Goal: Task Accomplishment & Management: Manage account settings

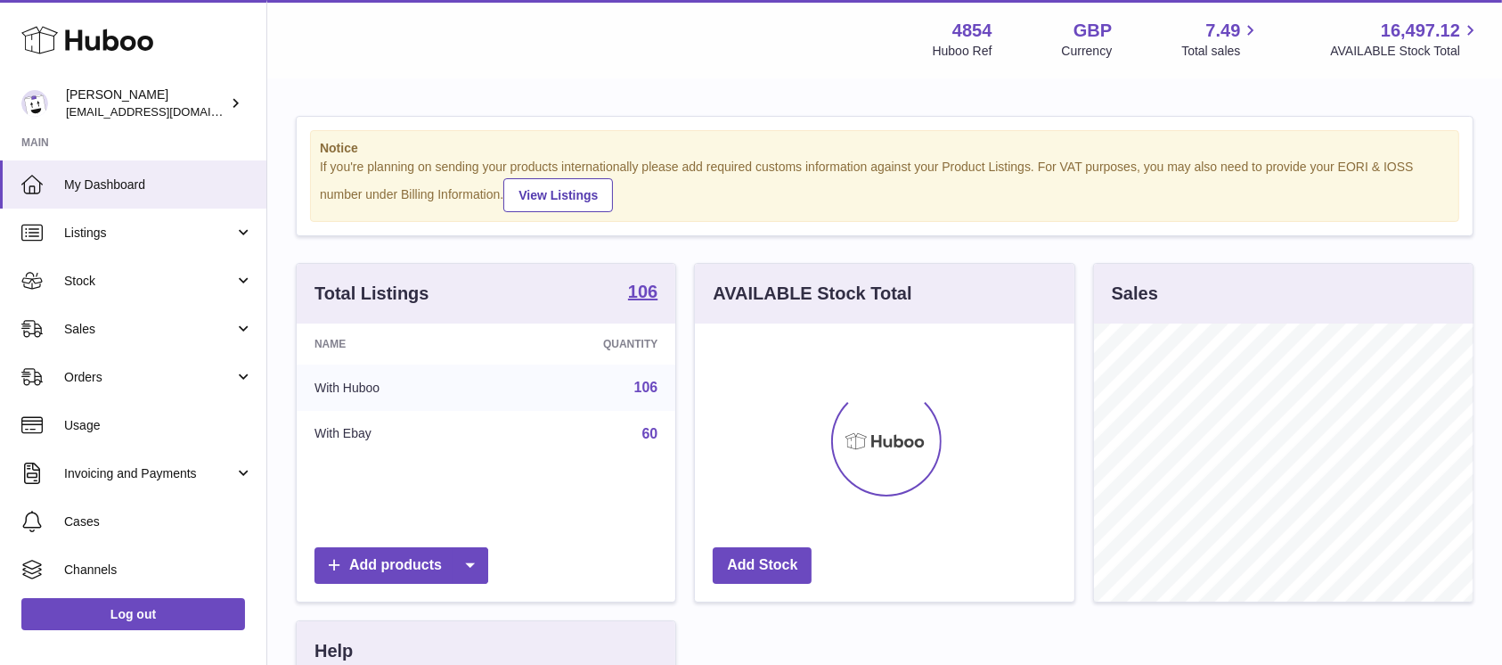
scroll to position [278, 379]
click at [192, 324] on span "Sales" at bounding box center [149, 329] width 170 height 17
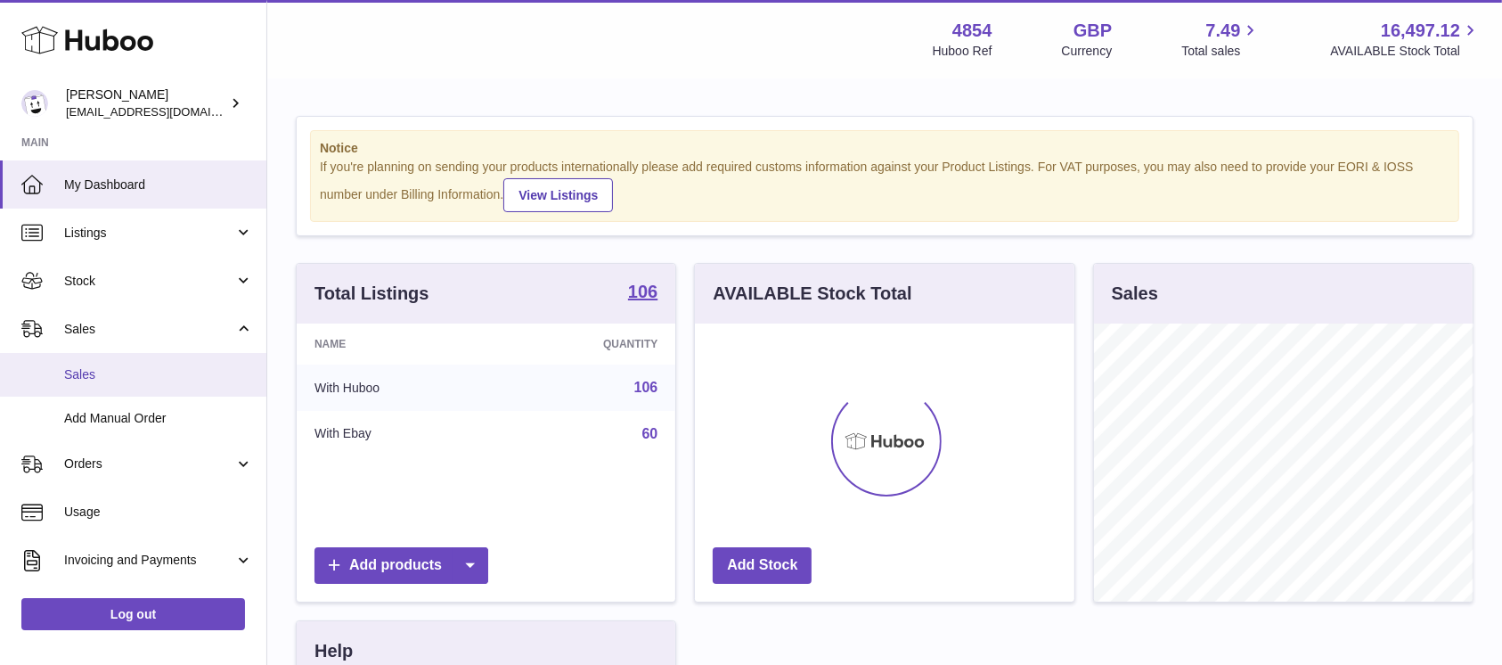
click at [177, 360] on link "Sales" at bounding box center [133, 375] width 266 height 44
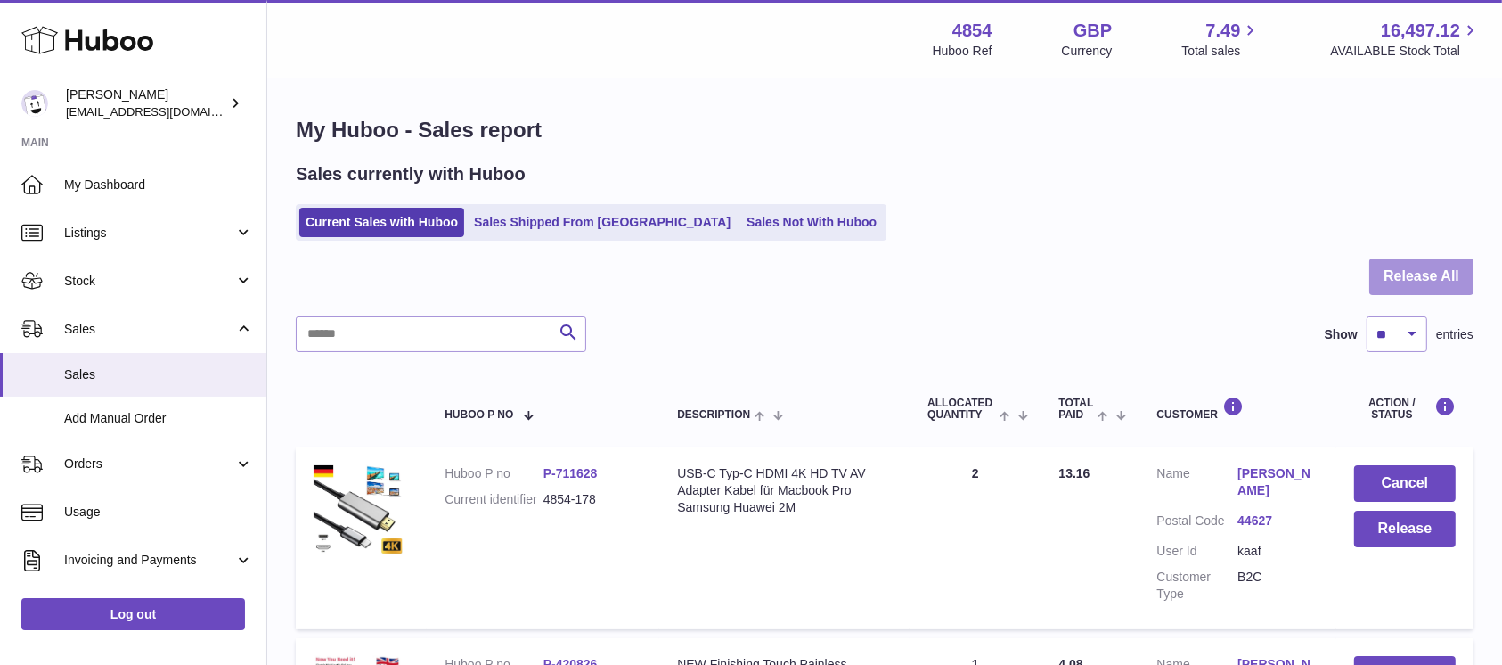
click at [1411, 283] on button "Release All" at bounding box center [1421, 276] width 104 height 37
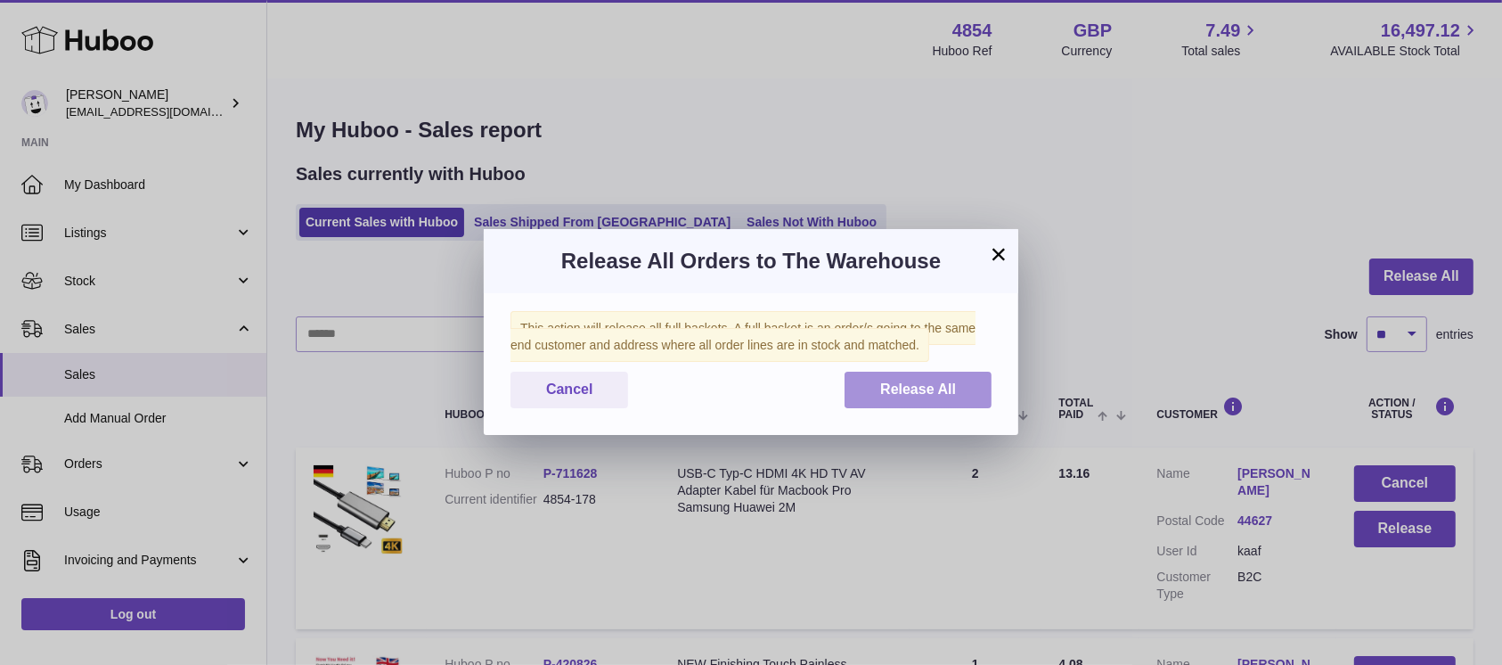
click at [944, 391] on span "Release All" at bounding box center [918, 388] width 76 height 15
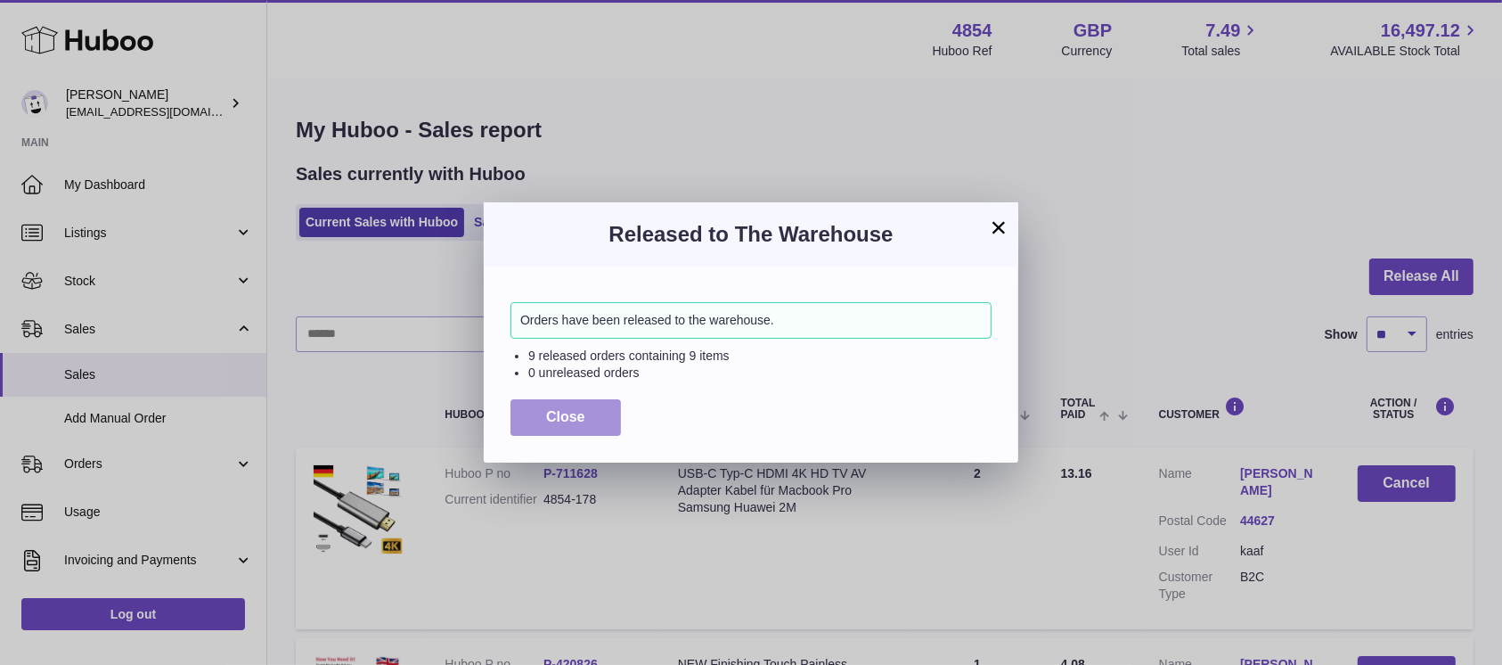
click at [571, 415] on span "Close" at bounding box center [565, 416] width 39 height 15
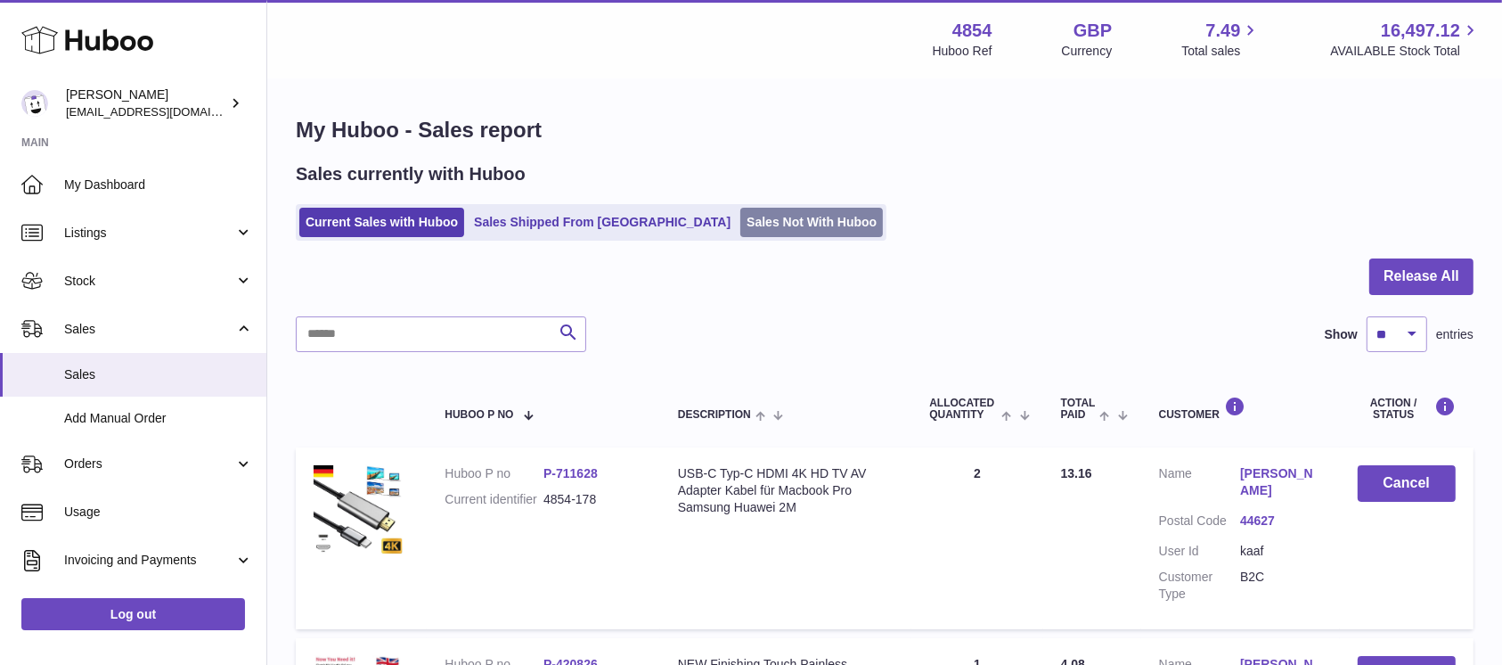
click at [740, 235] on link "Sales Not With Huboo" at bounding box center [811, 222] width 143 height 29
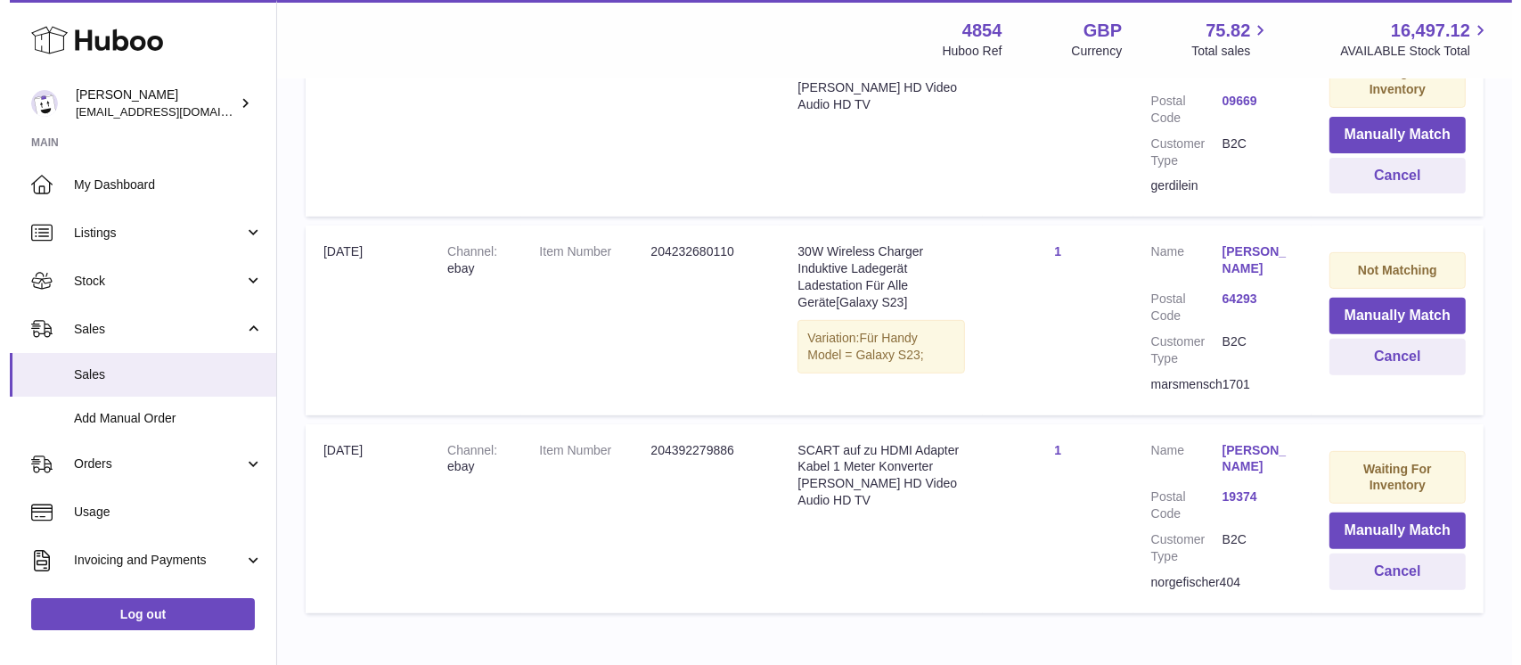
scroll to position [593, 0]
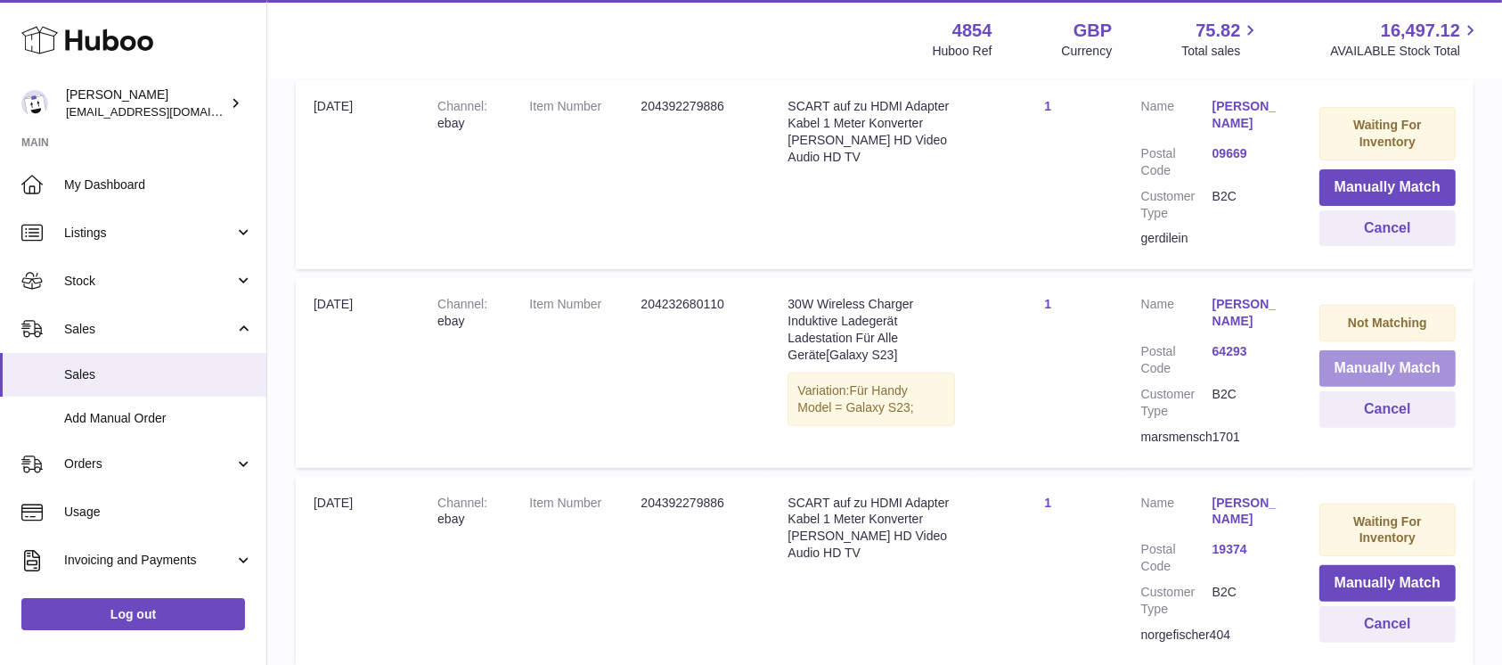
click at [1350, 360] on button "Manually Match" at bounding box center [1387, 368] width 136 height 37
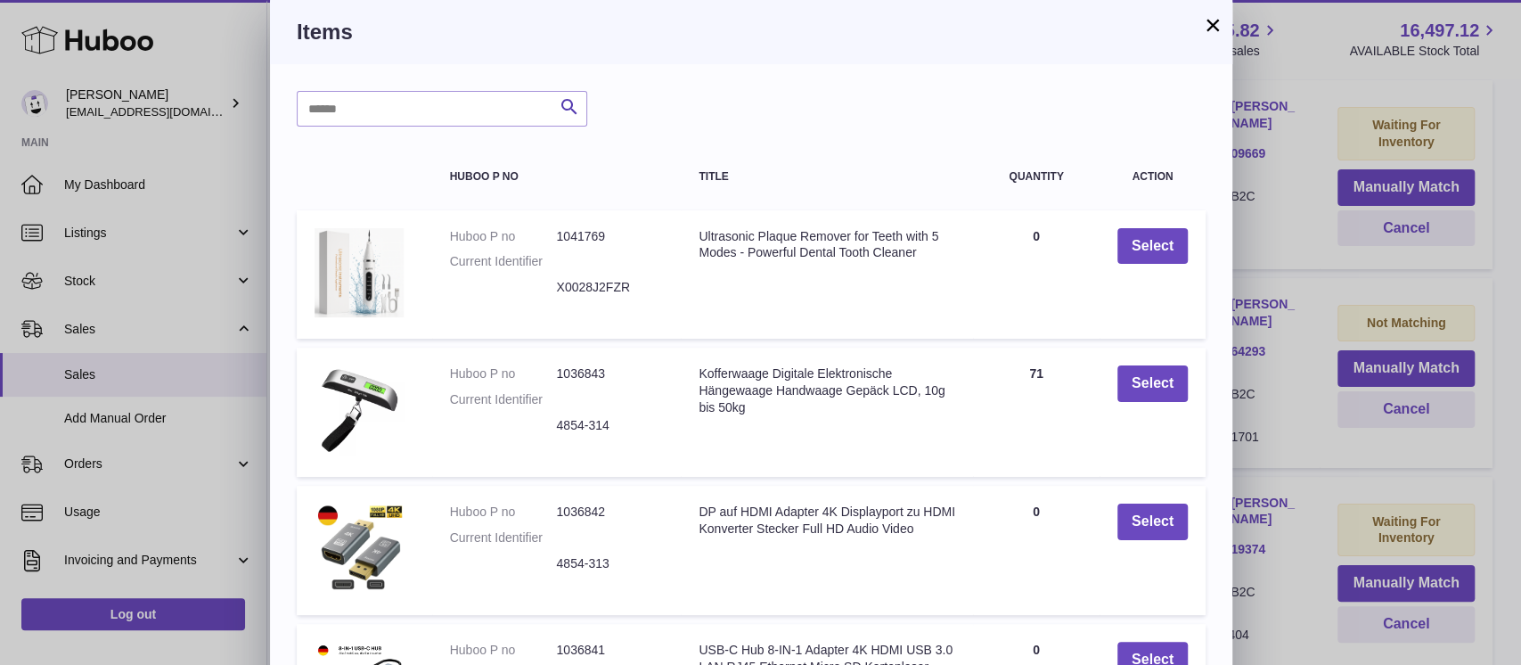
click at [385, 129] on div "Search Huboo P no Title Quantity Action Huboo P no 1041769 Current Identifier X…" at bounding box center [751, 538] width 962 height 948
click at [382, 110] on input "text" at bounding box center [442, 109] width 290 height 36
type input "****"
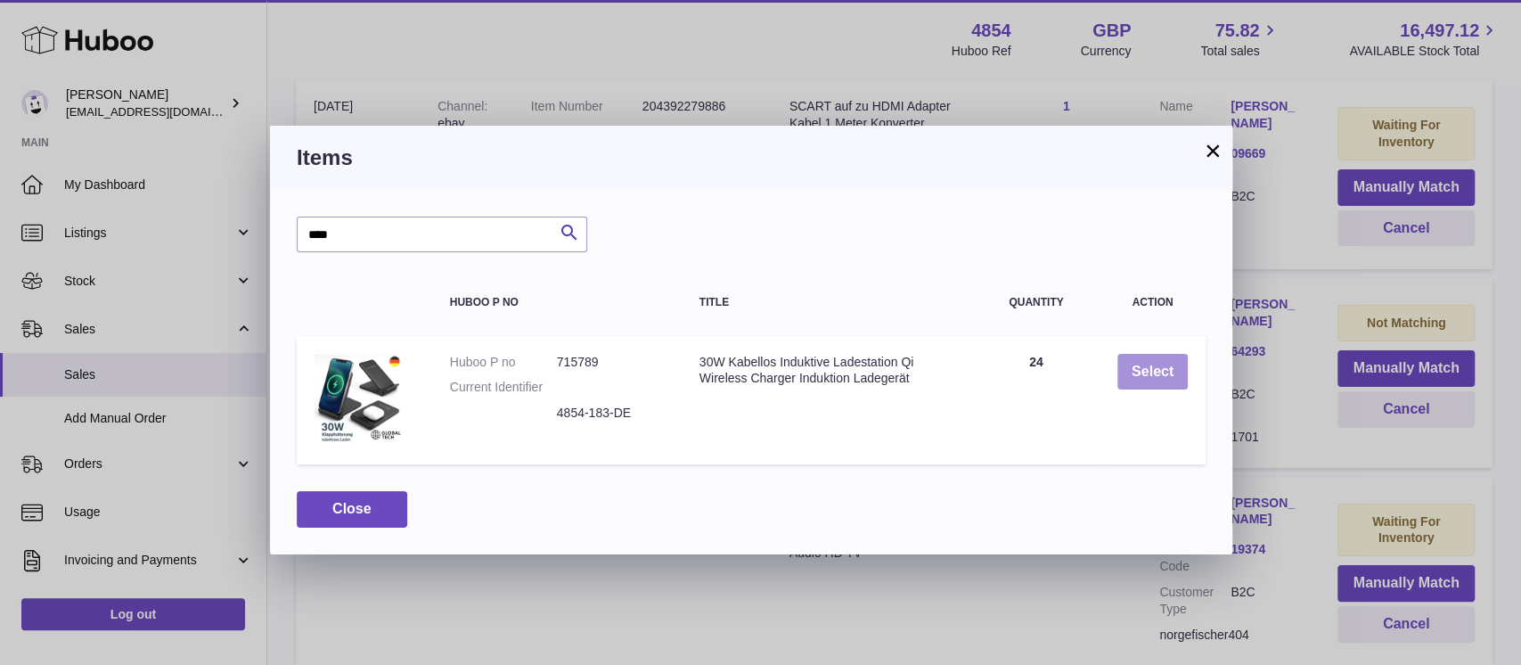
click at [1143, 383] on button "Select" at bounding box center [1152, 372] width 70 height 37
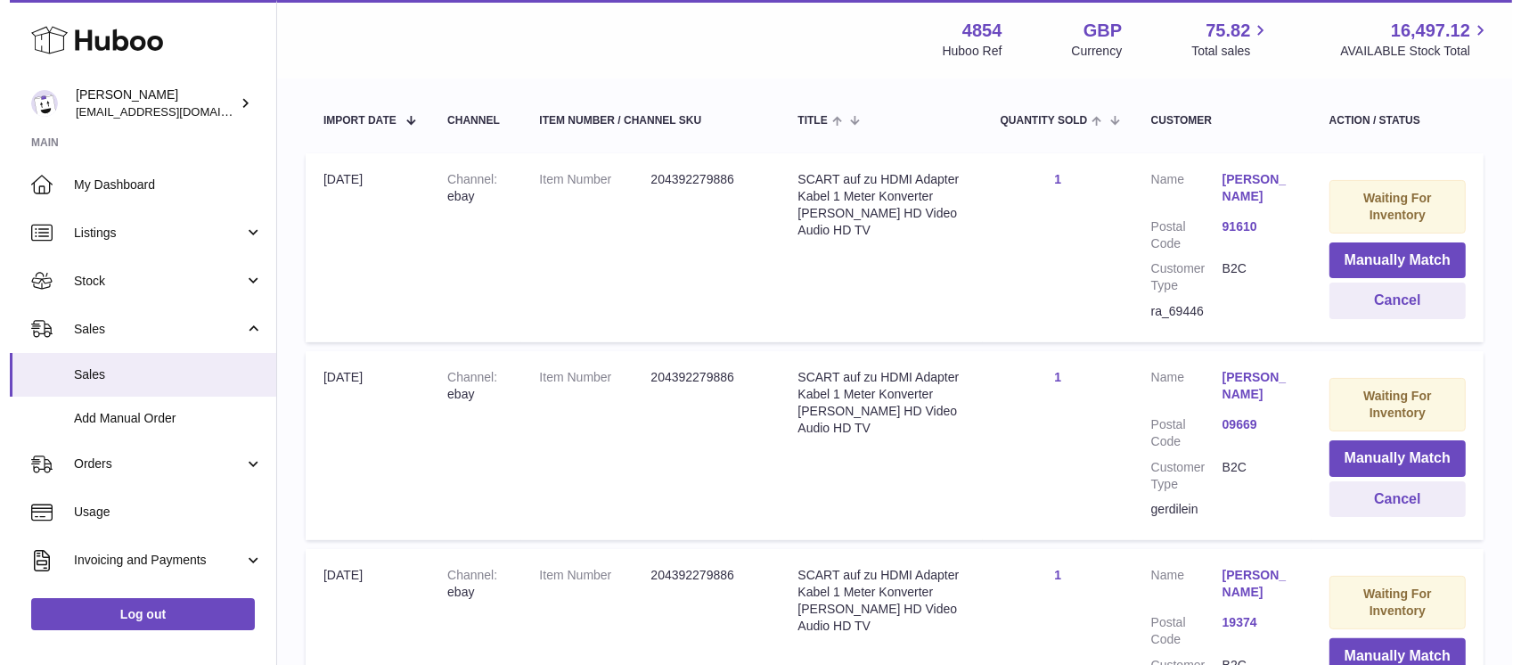
scroll to position [301, 0]
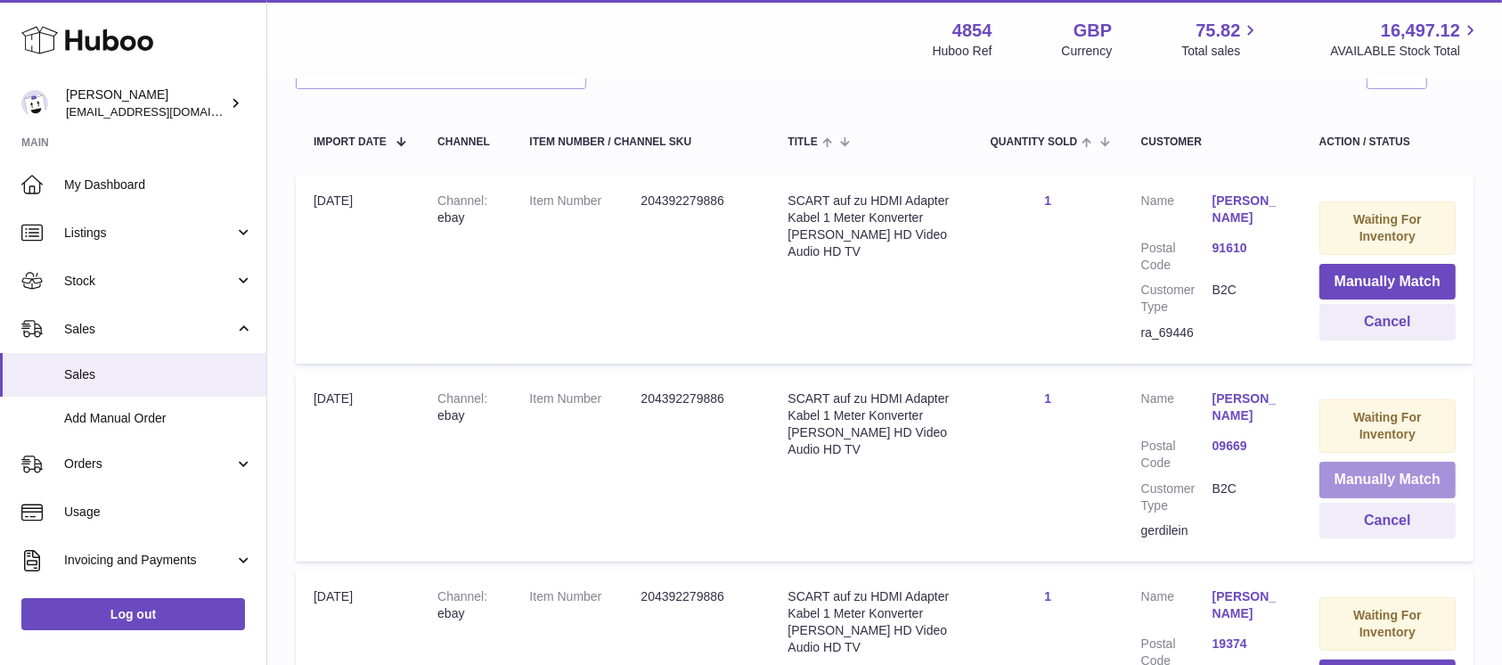
click at [1375, 475] on button "Manually Match" at bounding box center [1387, 479] width 136 height 37
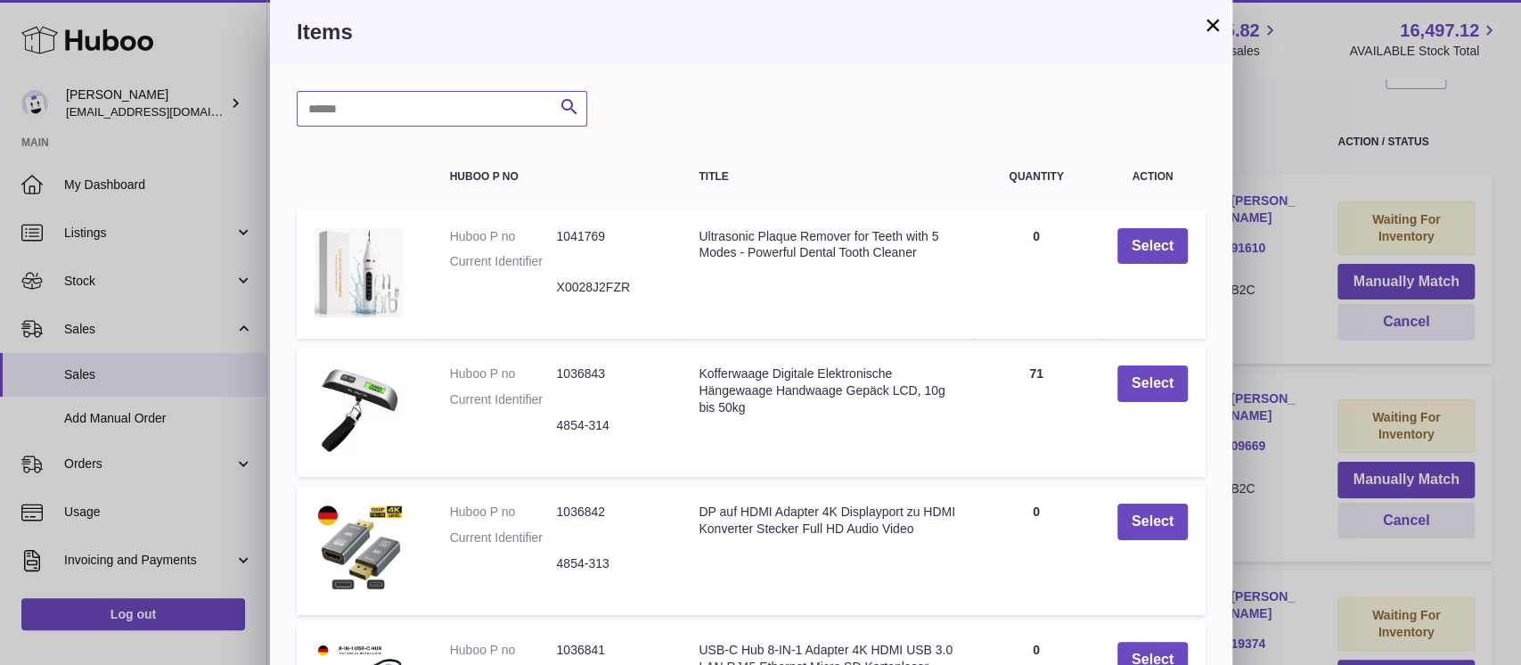
click at [475, 124] on input "text" at bounding box center [442, 109] width 290 height 36
type input "*****"
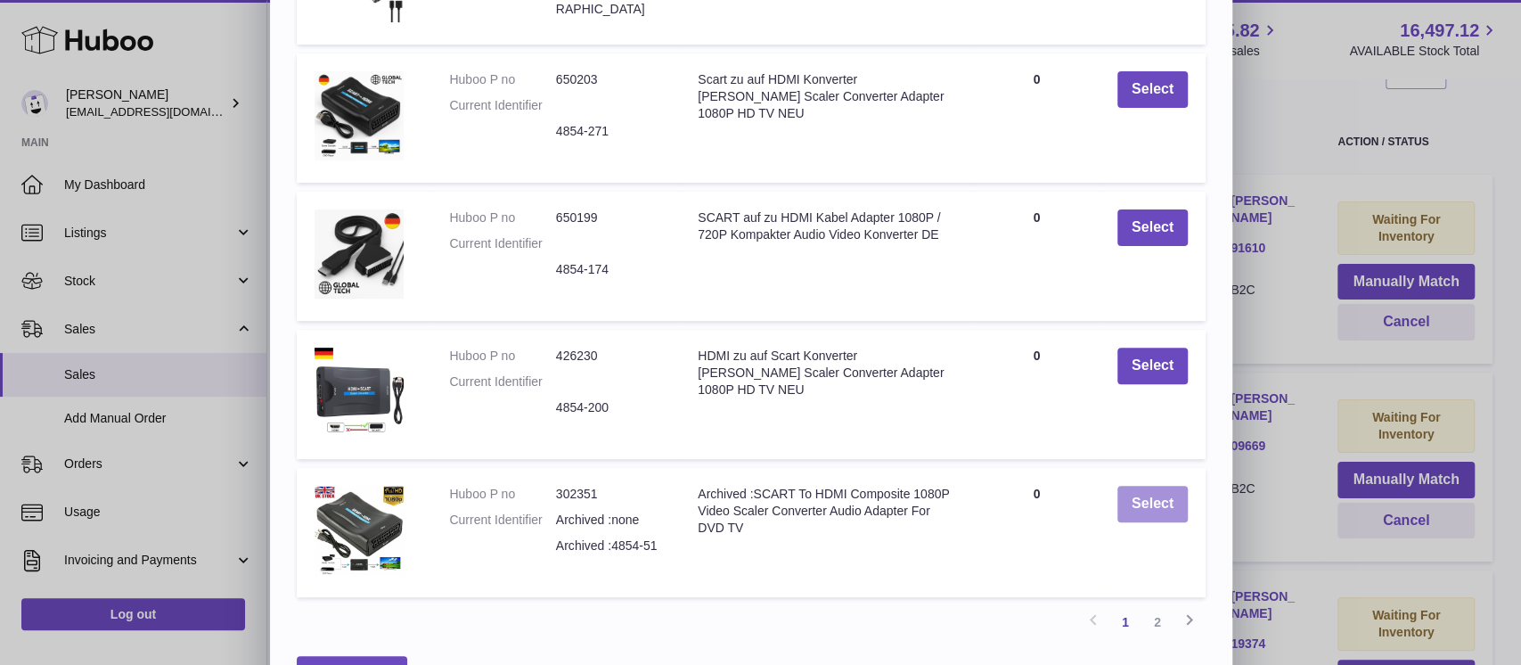
scroll to position [347, 0]
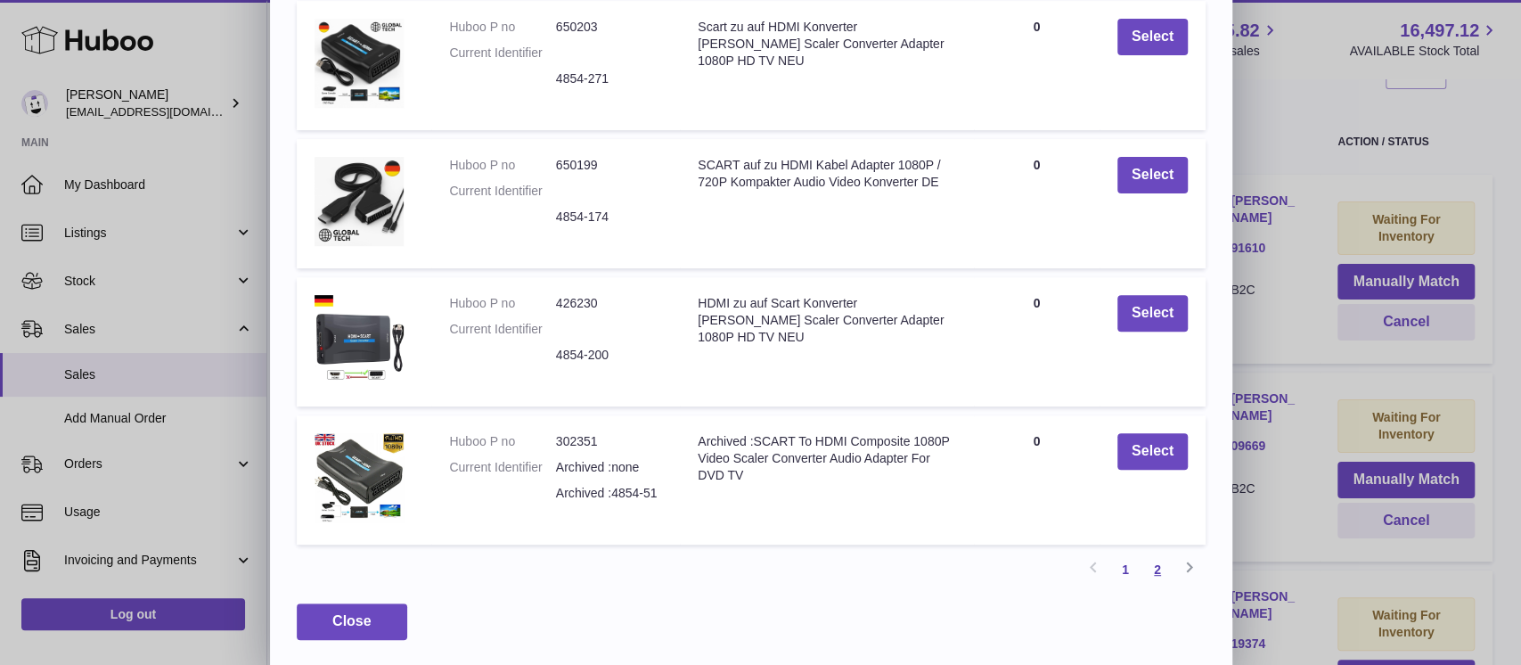
click at [1149, 553] on link "2" at bounding box center [1157, 569] width 32 height 32
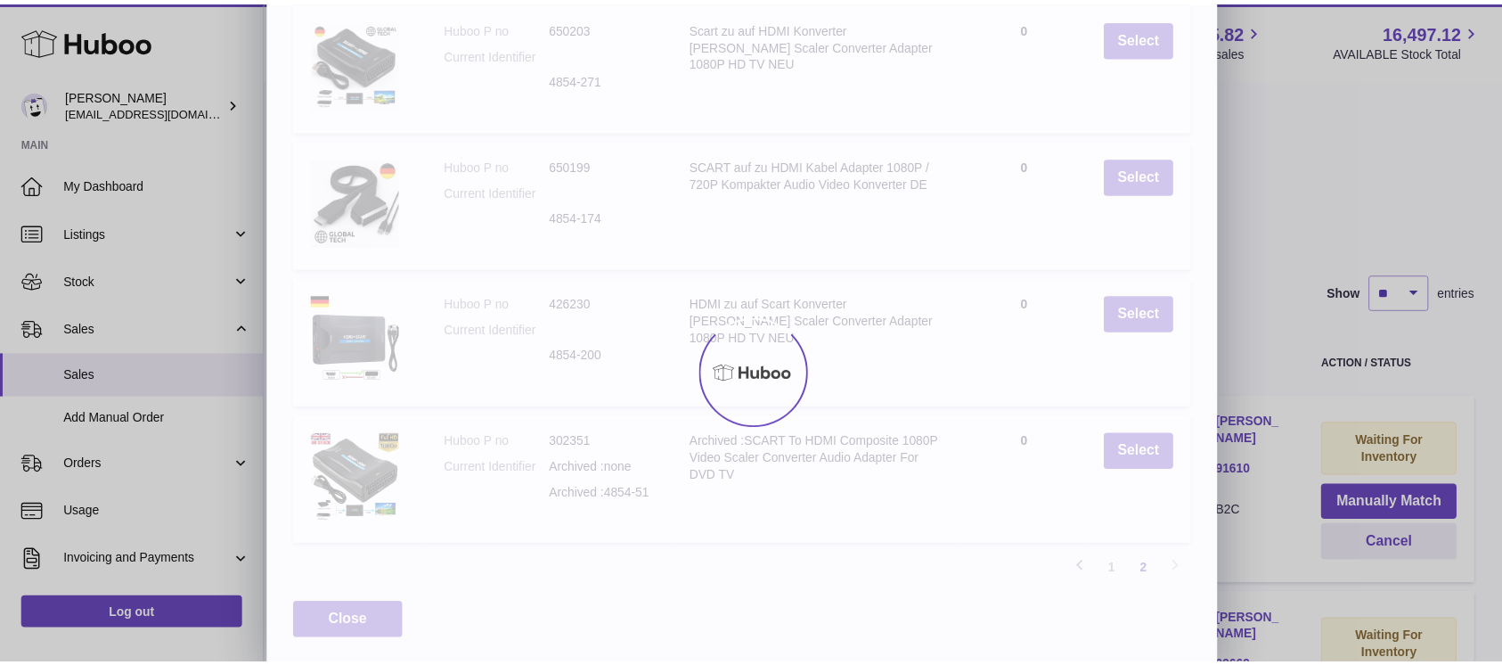
scroll to position [0, 0]
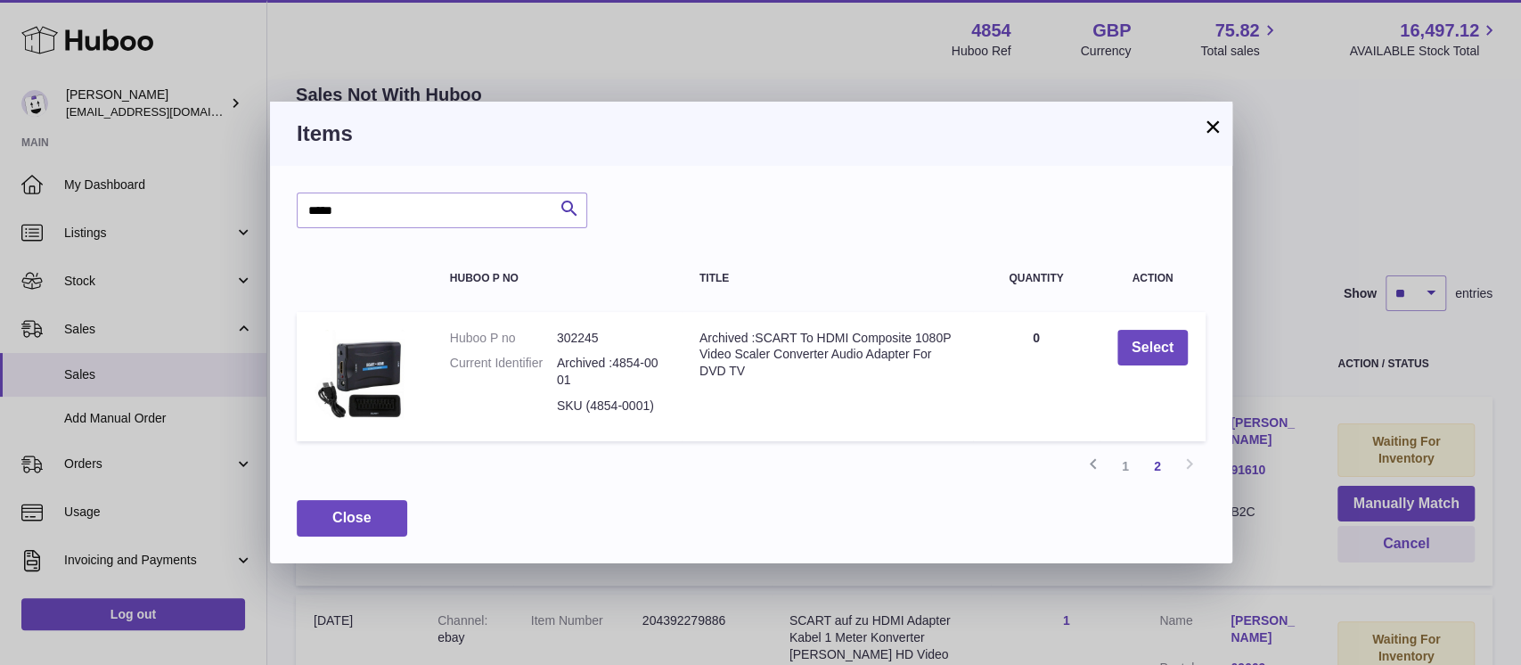
click at [1219, 121] on button "×" at bounding box center [1212, 126] width 21 height 21
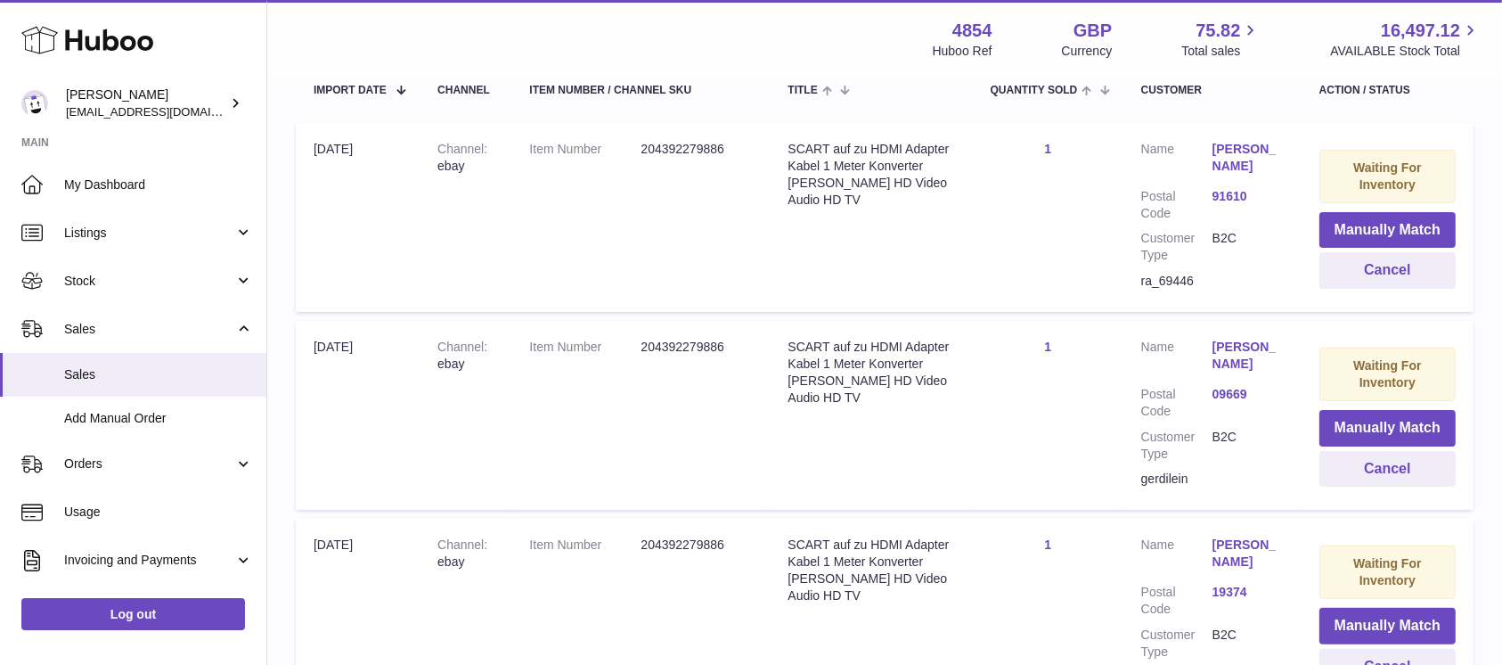
scroll to position [317, 0]
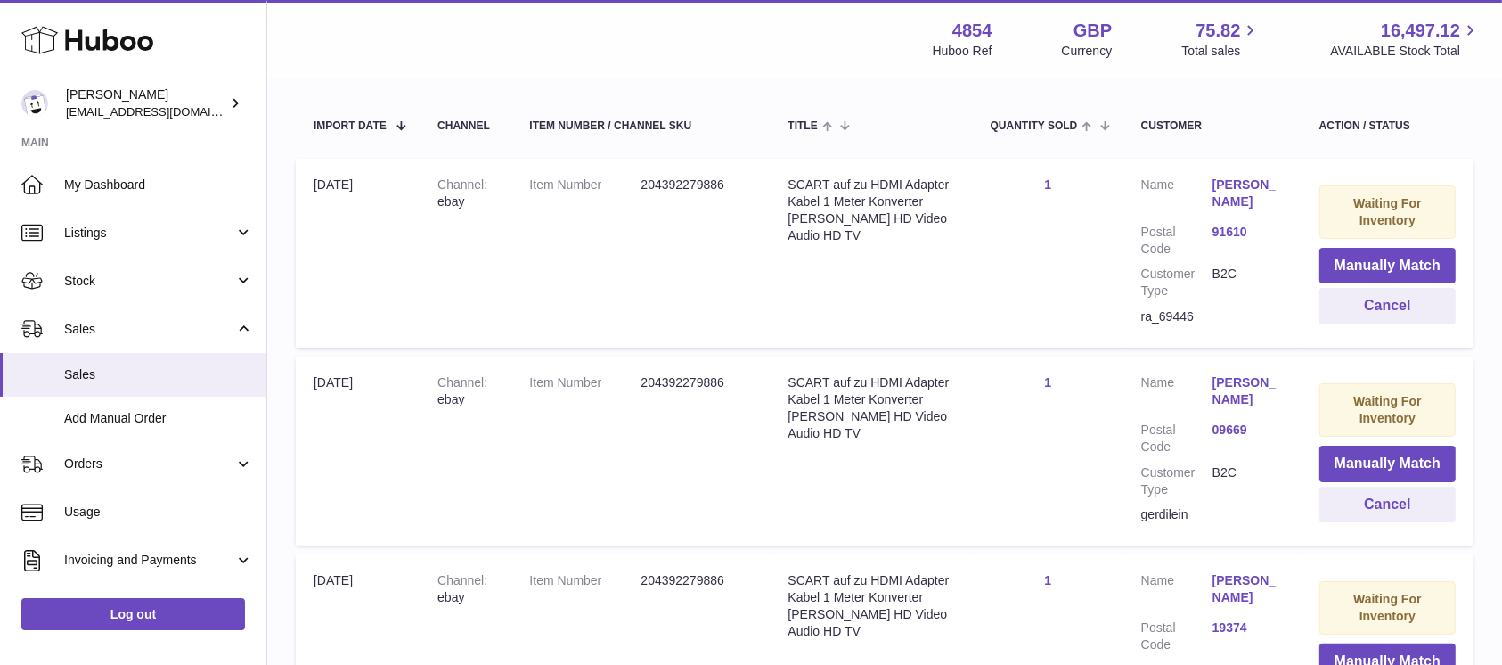
click at [1163, 308] on div "ra_69446" at bounding box center [1212, 316] width 143 height 17
copy tr "ra_69446"
click at [1370, 306] on button "Cancel" at bounding box center [1387, 306] width 136 height 37
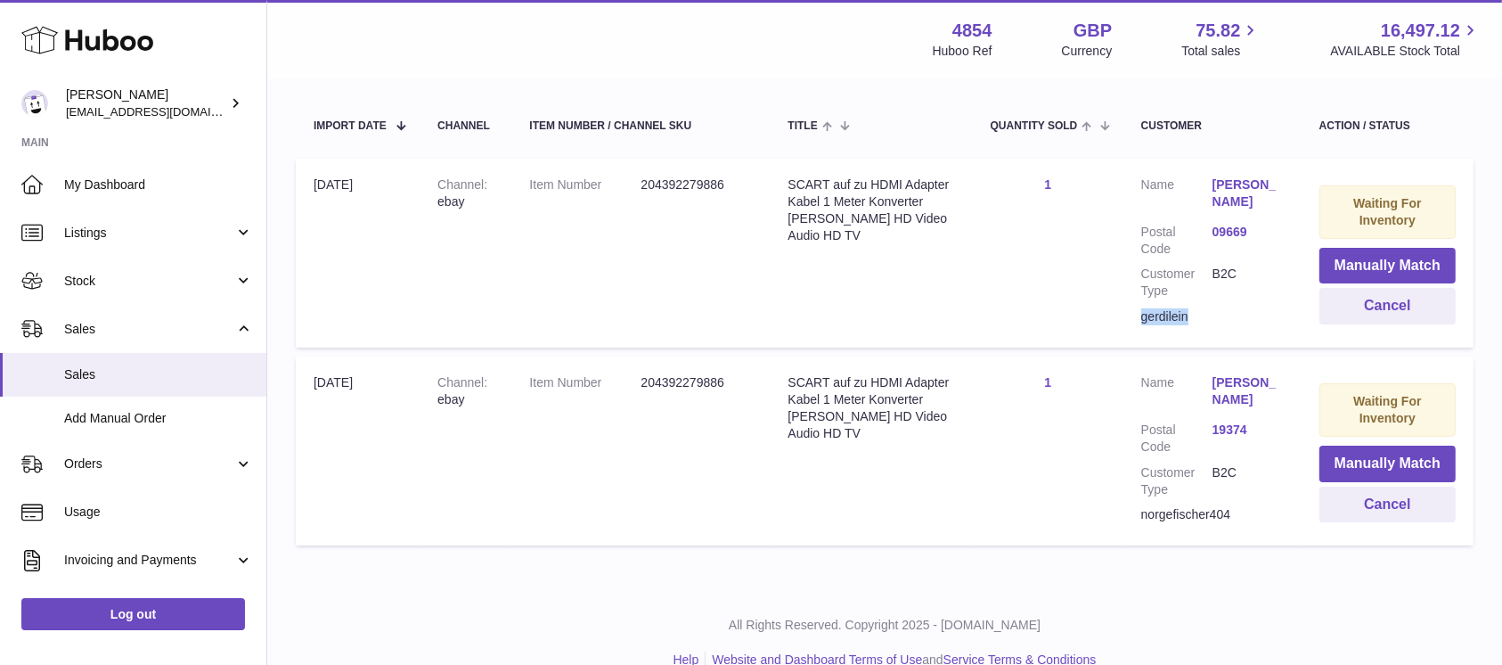
click at [1162, 315] on div "gerdilein" at bounding box center [1212, 316] width 143 height 17
click at [1368, 318] on button "Cancel" at bounding box center [1387, 306] width 136 height 37
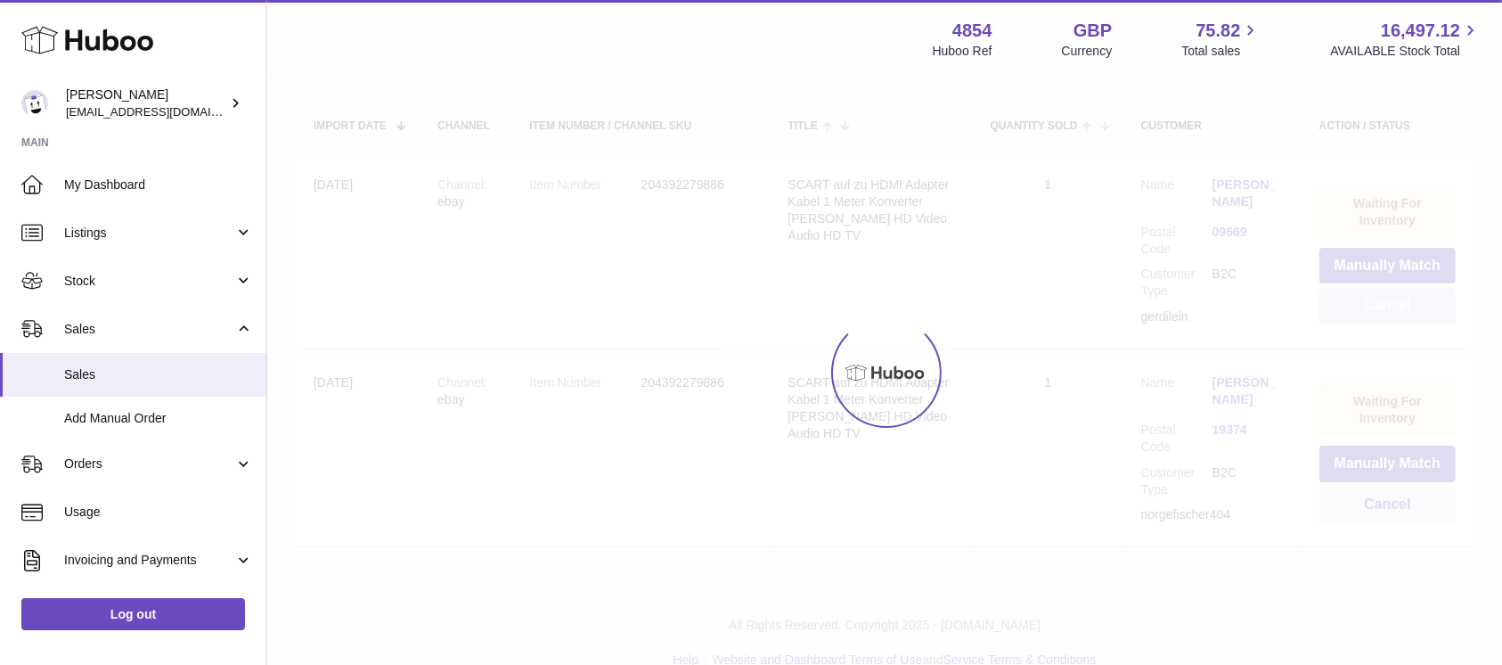
scroll to position [149, 0]
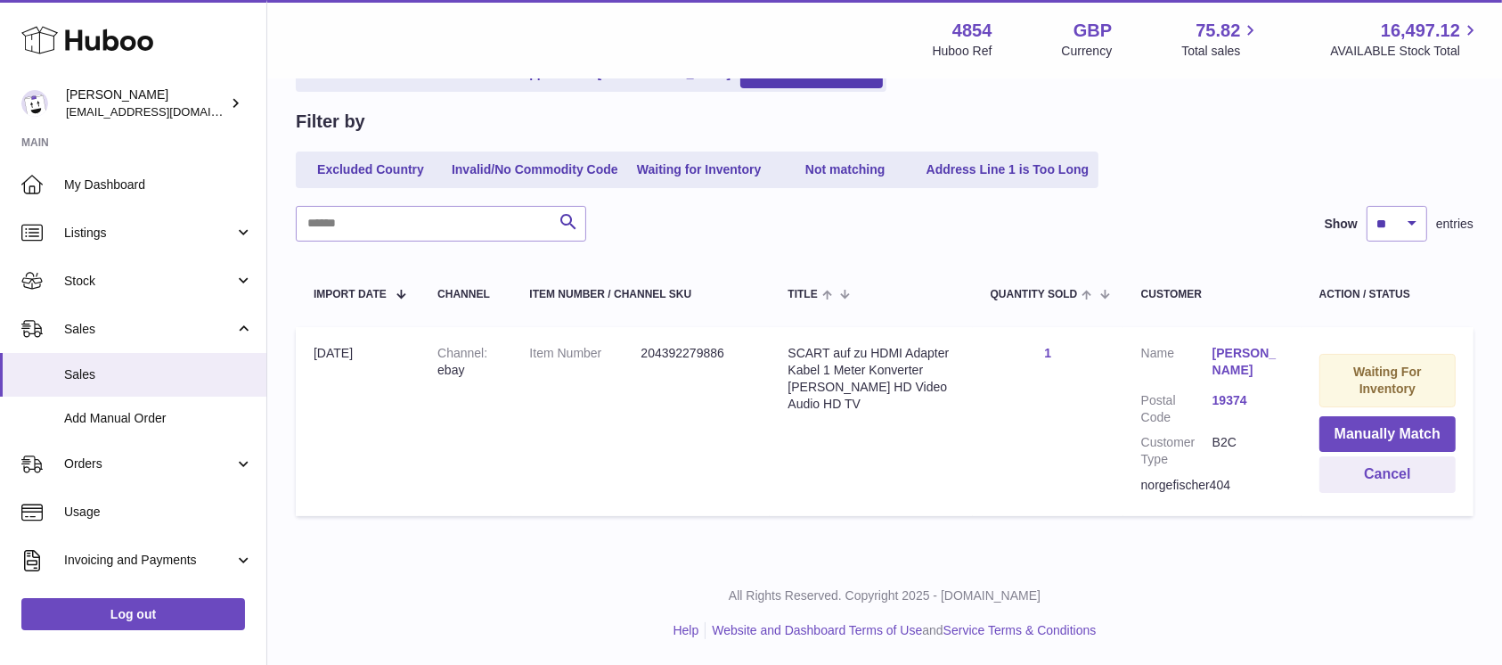
click at [1173, 487] on div "norgefischer404" at bounding box center [1212, 485] width 143 height 17
copy div "norgefischer404"
click at [1329, 477] on button "Cancel" at bounding box center [1387, 474] width 136 height 37
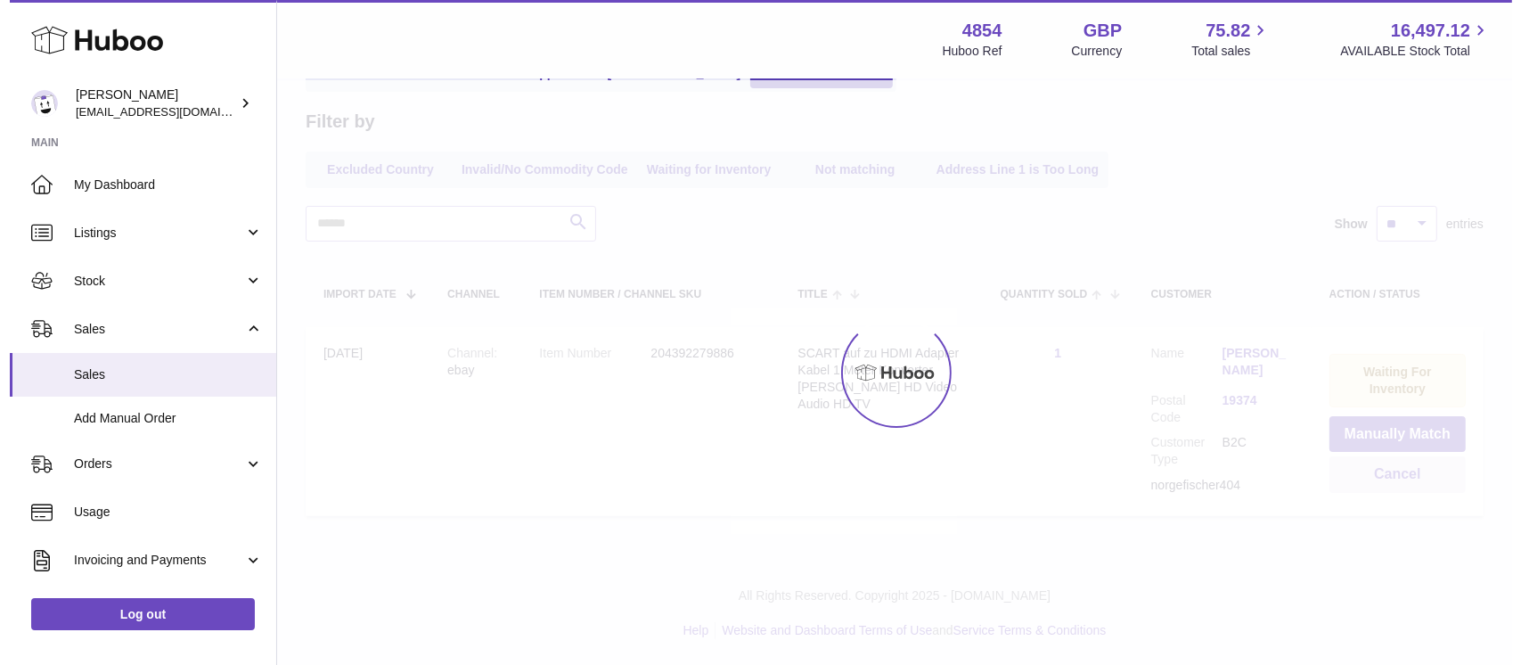
scroll to position [0, 0]
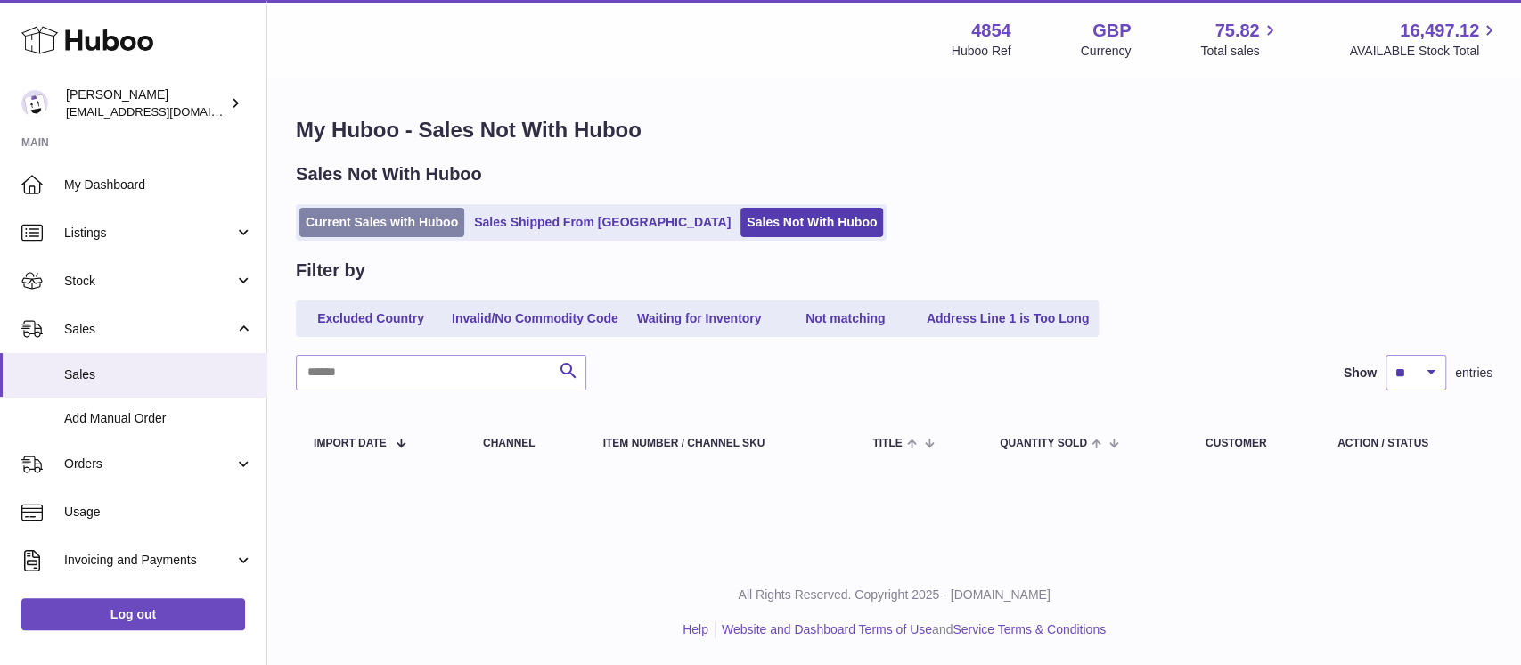
click at [355, 223] on link "Current Sales with Huboo" at bounding box center [381, 222] width 165 height 29
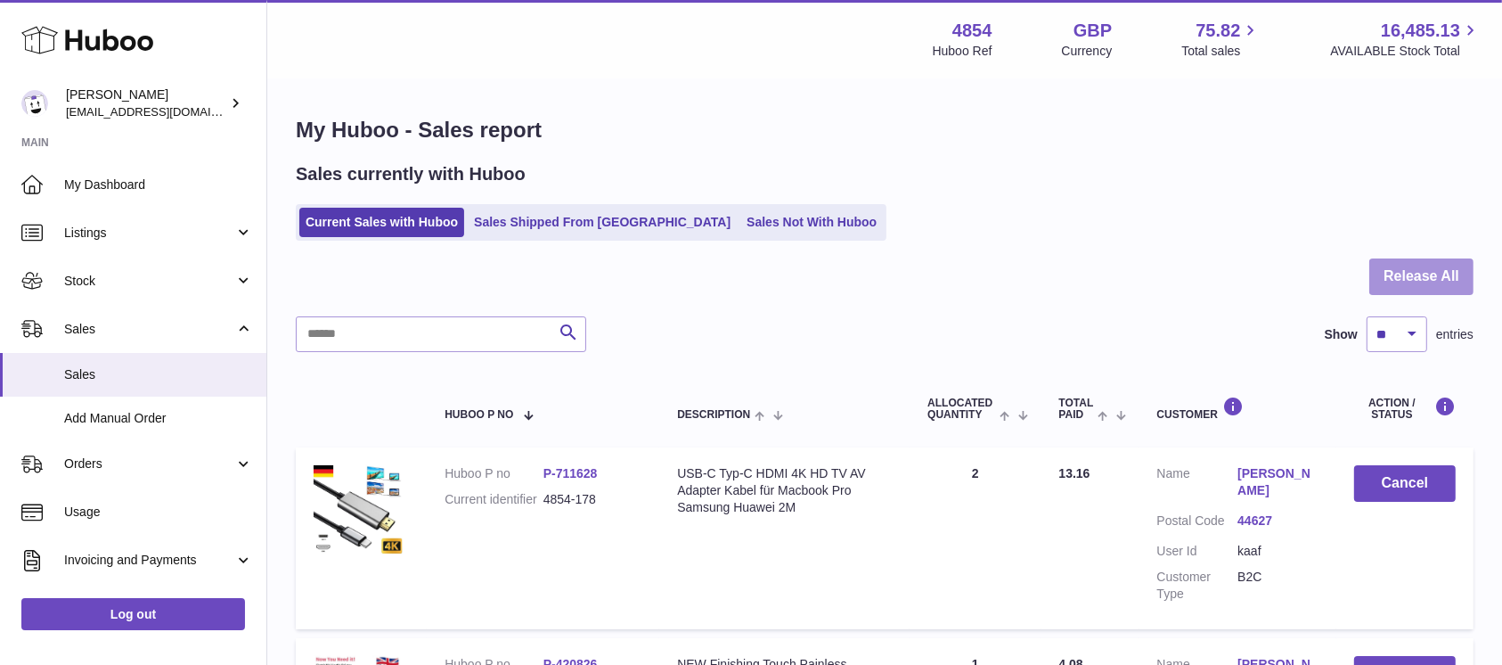
click at [1388, 287] on button "Release All" at bounding box center [1421, 276] width 104 height 37
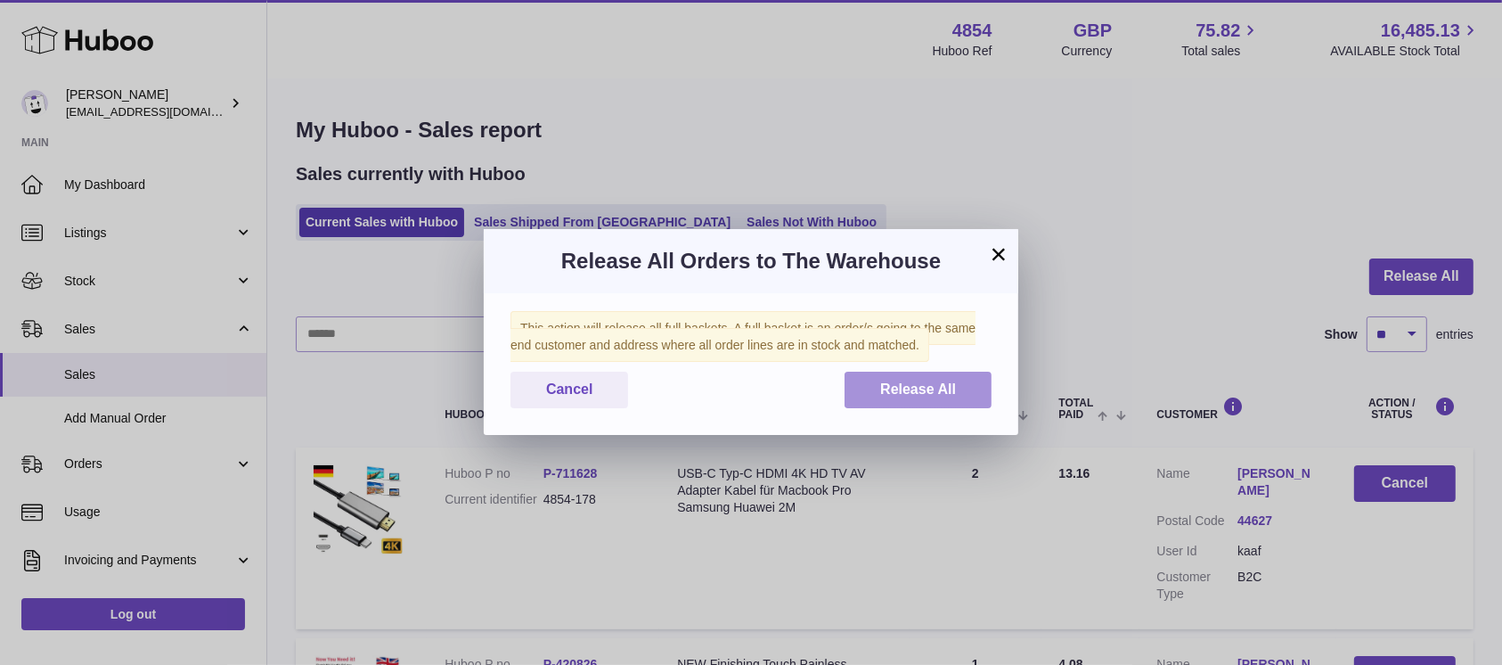
click at [919, 388] on span "Release All" at bounding box center [918, 388] width 76 height 15
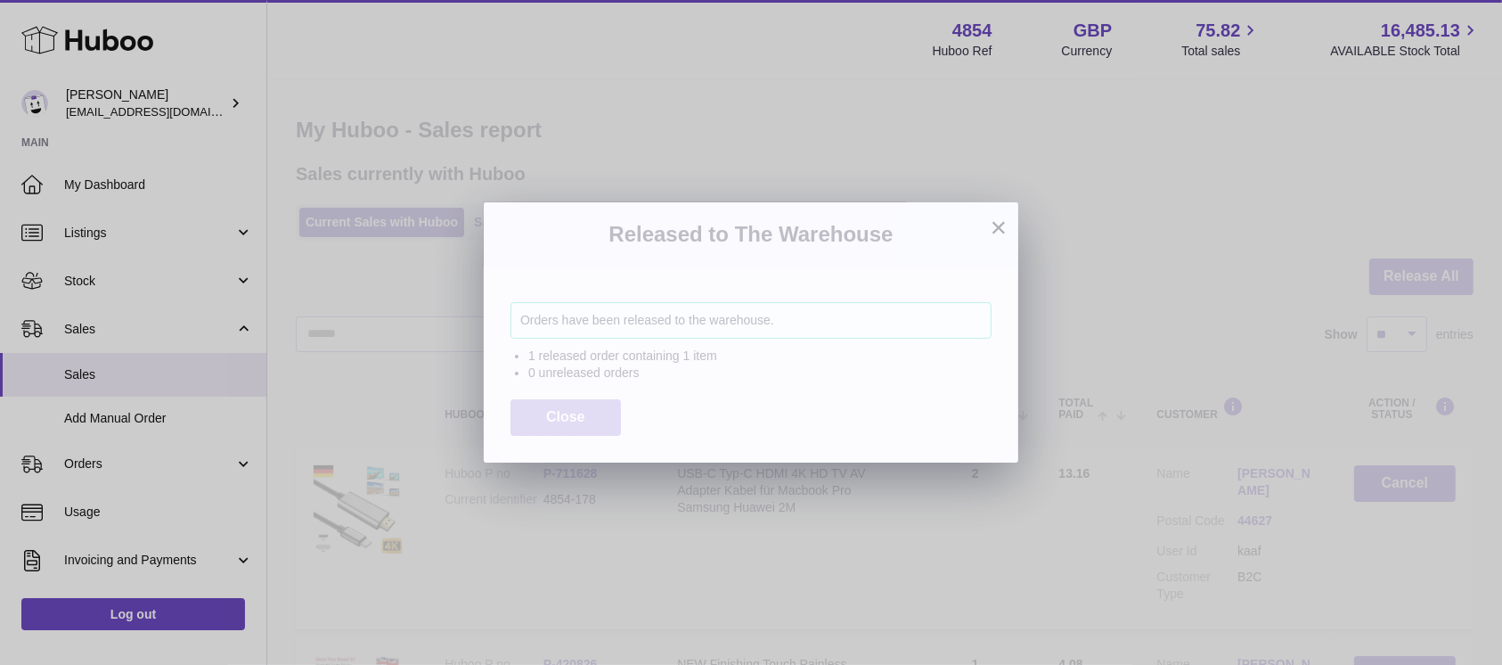
click at [579, 413] on span "Close" at bounding box center [565, 416] width 39 height 15
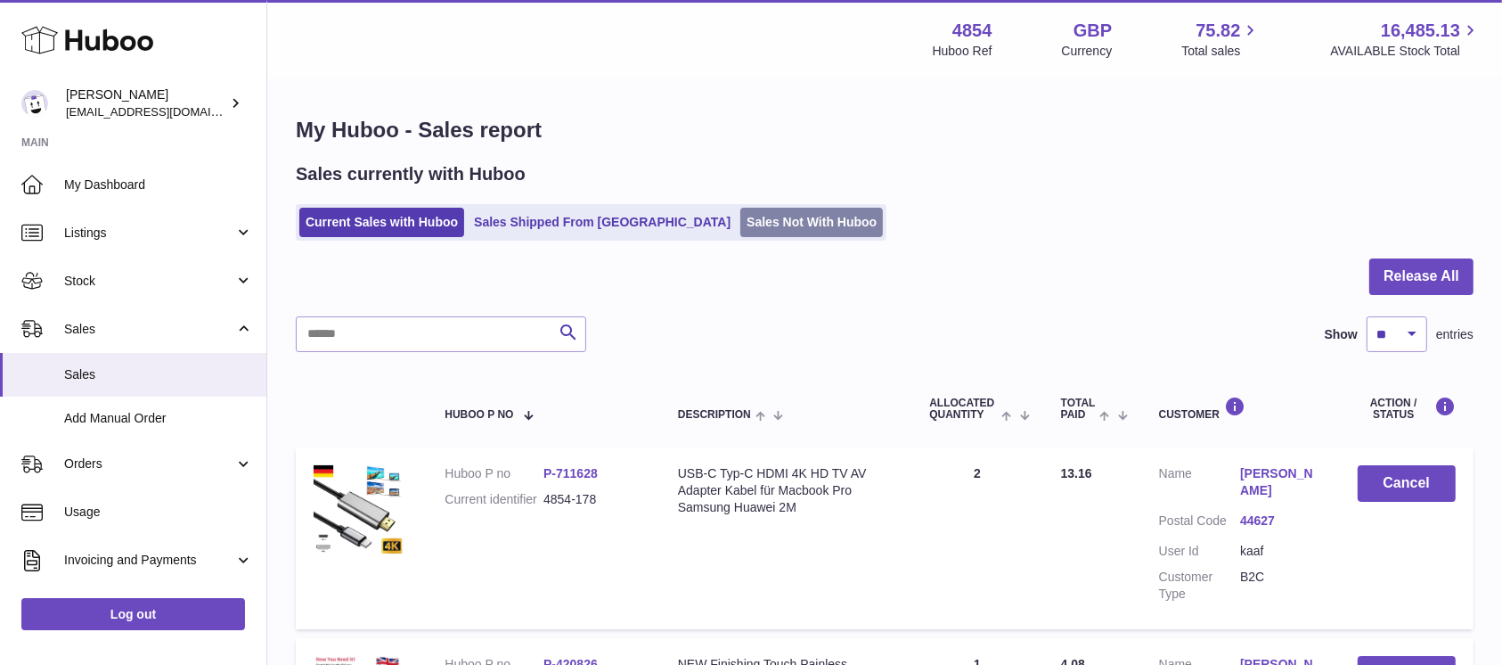
click at [740, 211] on link "Sales Not With Huboo" at bounding box center [811, 222] width 143 height 29
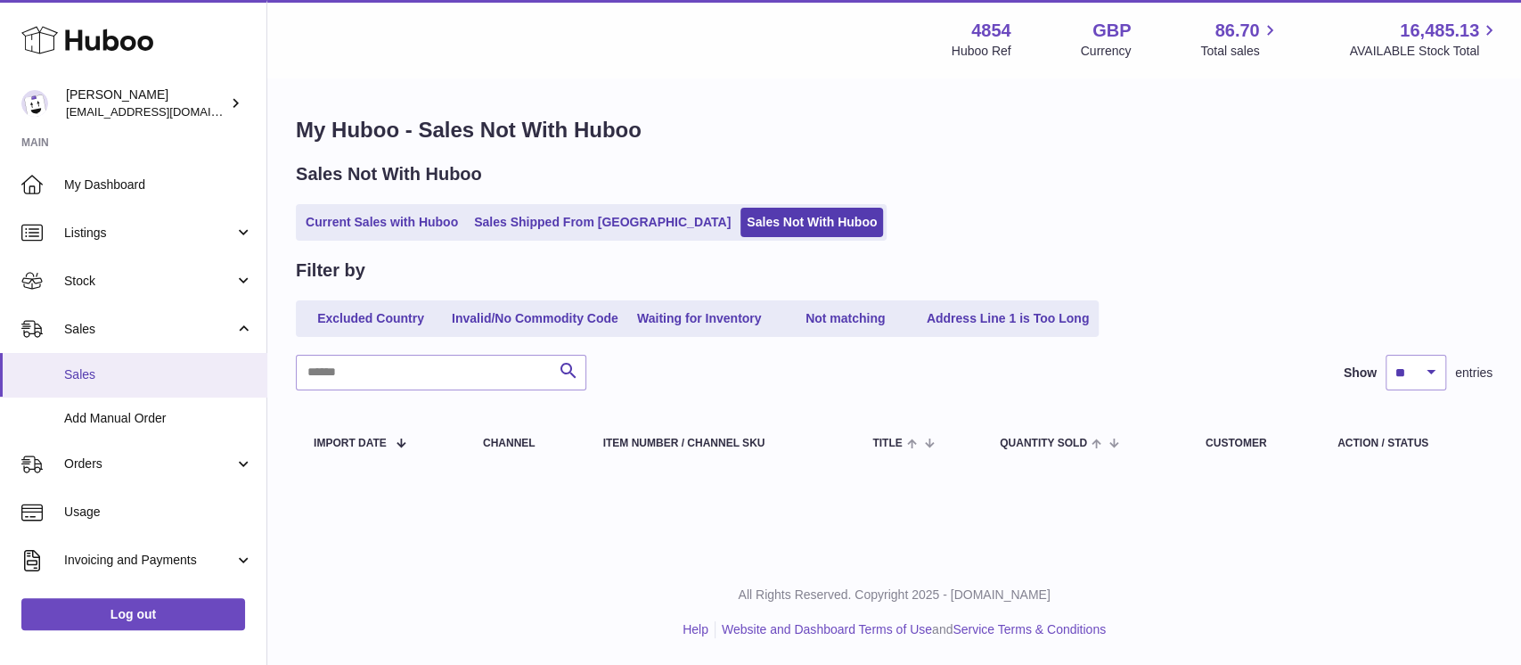
click at [195, 369] on span "Sales" at bounding box center [158, 374] width 189 height 17
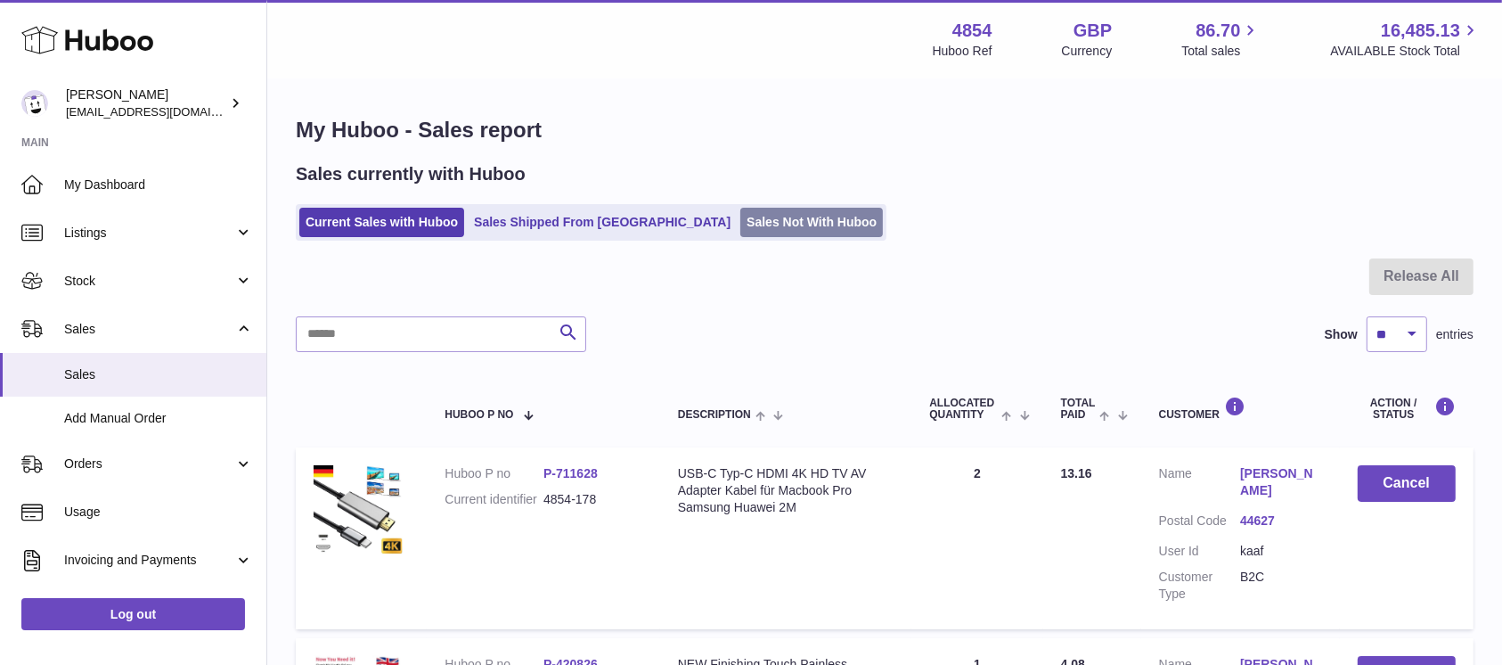
click at [740, 208] on link "Sales Not With Huboo" at bounding box center [811, 222] width 143 height 29
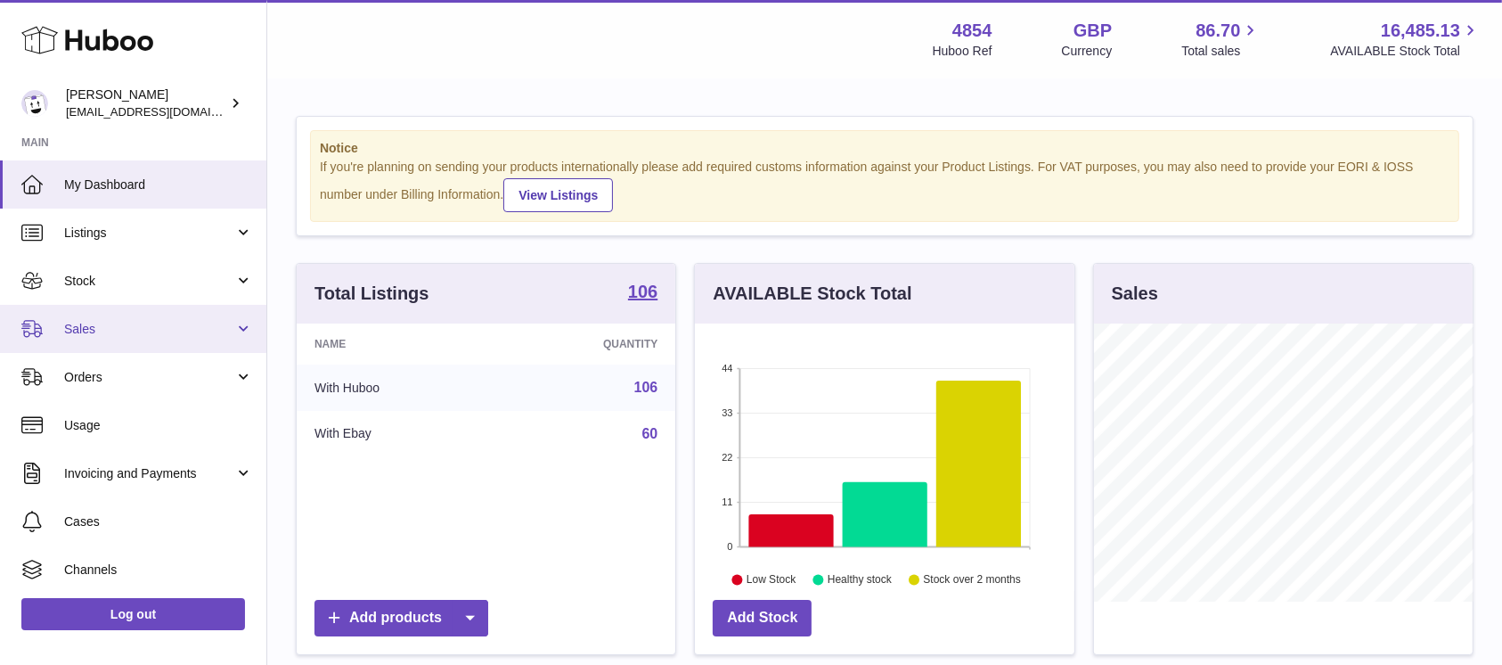
click at [167, 324] on span "Sales" at bounding box center [149, 329] width 170 height 17
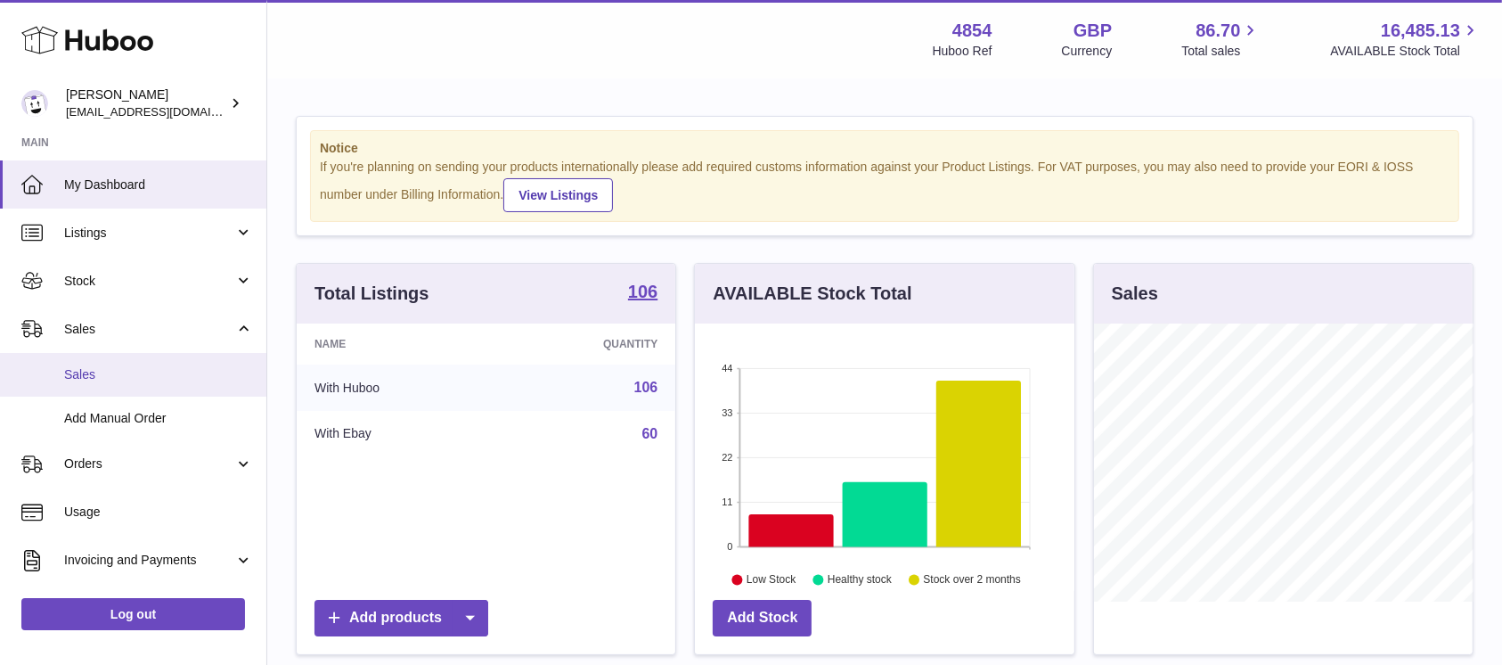
click at [138, 379] on span "Sales" at bounding box center [158, 374] width 189 height 17
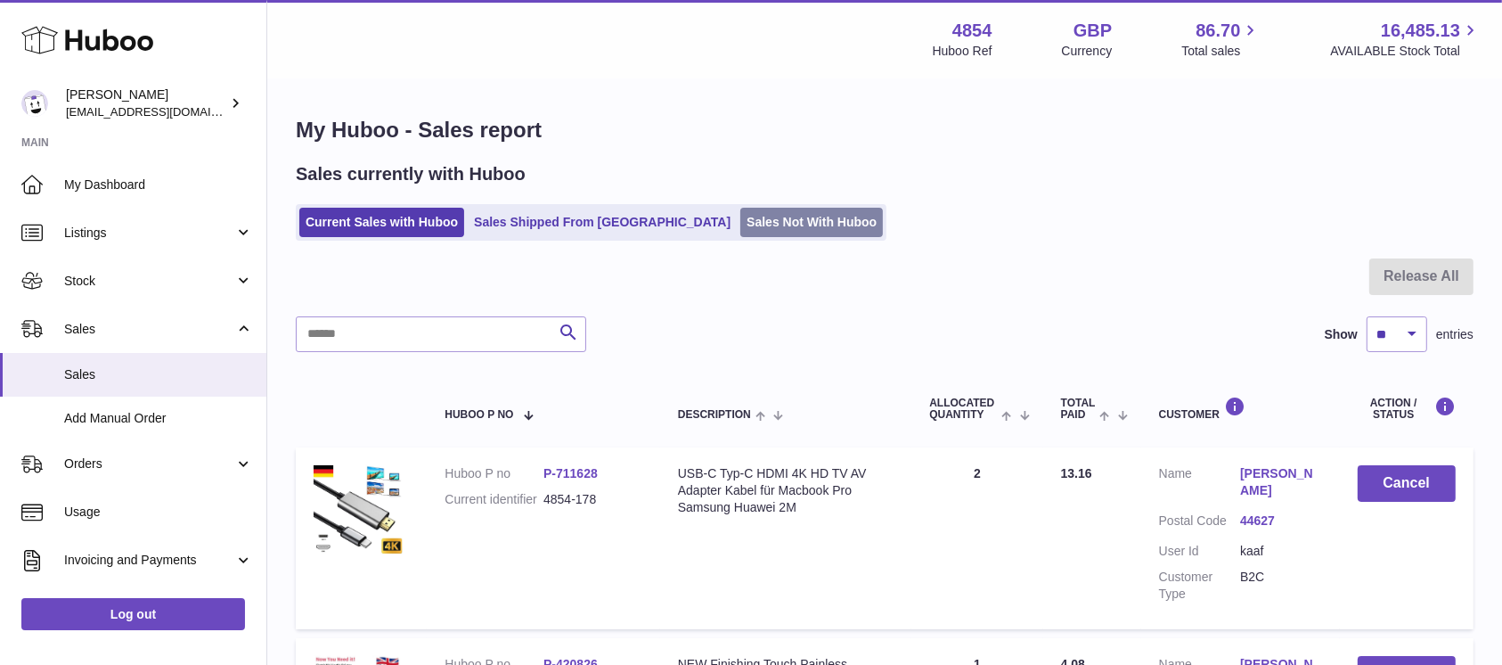
click at [745, 214] on link "Sales Not With Huboo" at bounding box center [811, 222] width 143 height 29
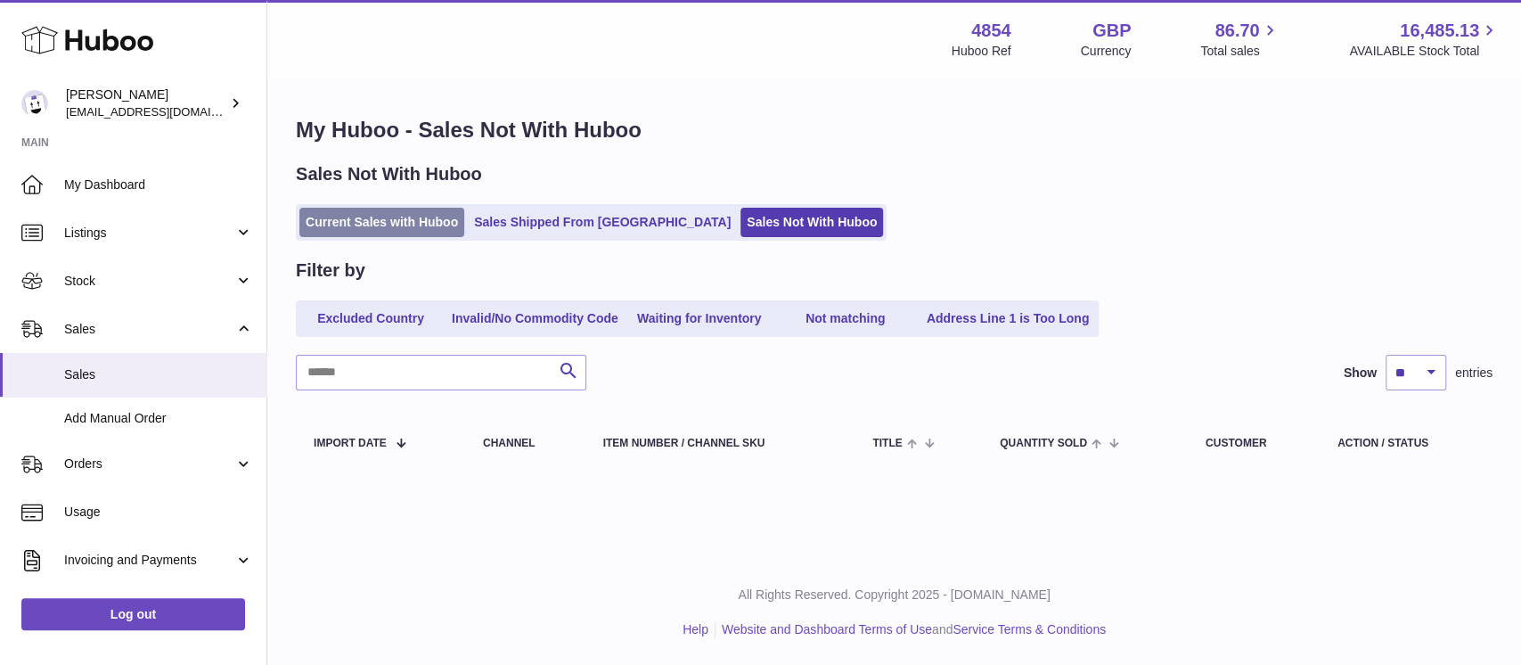
click at [378, 217] on link "Current Sales with Huboo" at bounding box center [381, 222] width 165 height 29
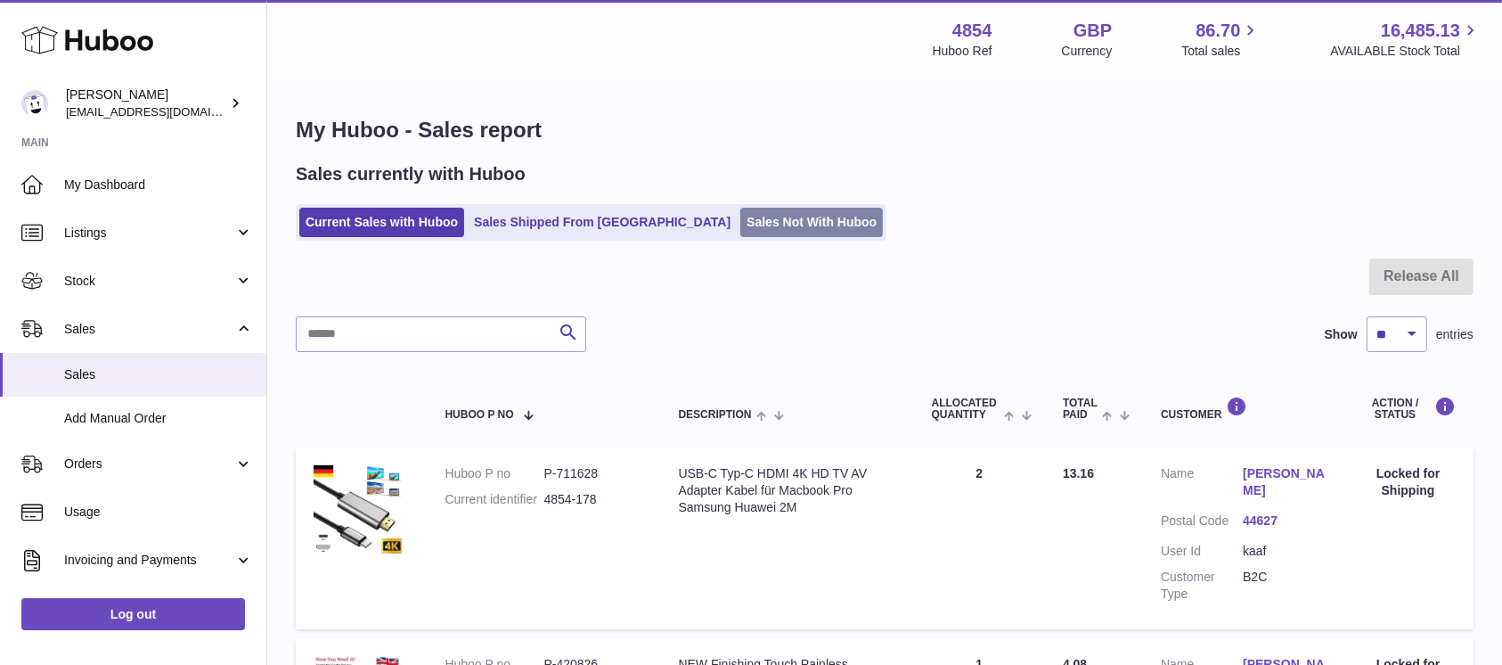
click at [740, 209] on link "Sales Not With Huboo" at bounding box center [811, 222] width 143 height 29
